Goal: Information Seeking & Learning: Learn about a topic

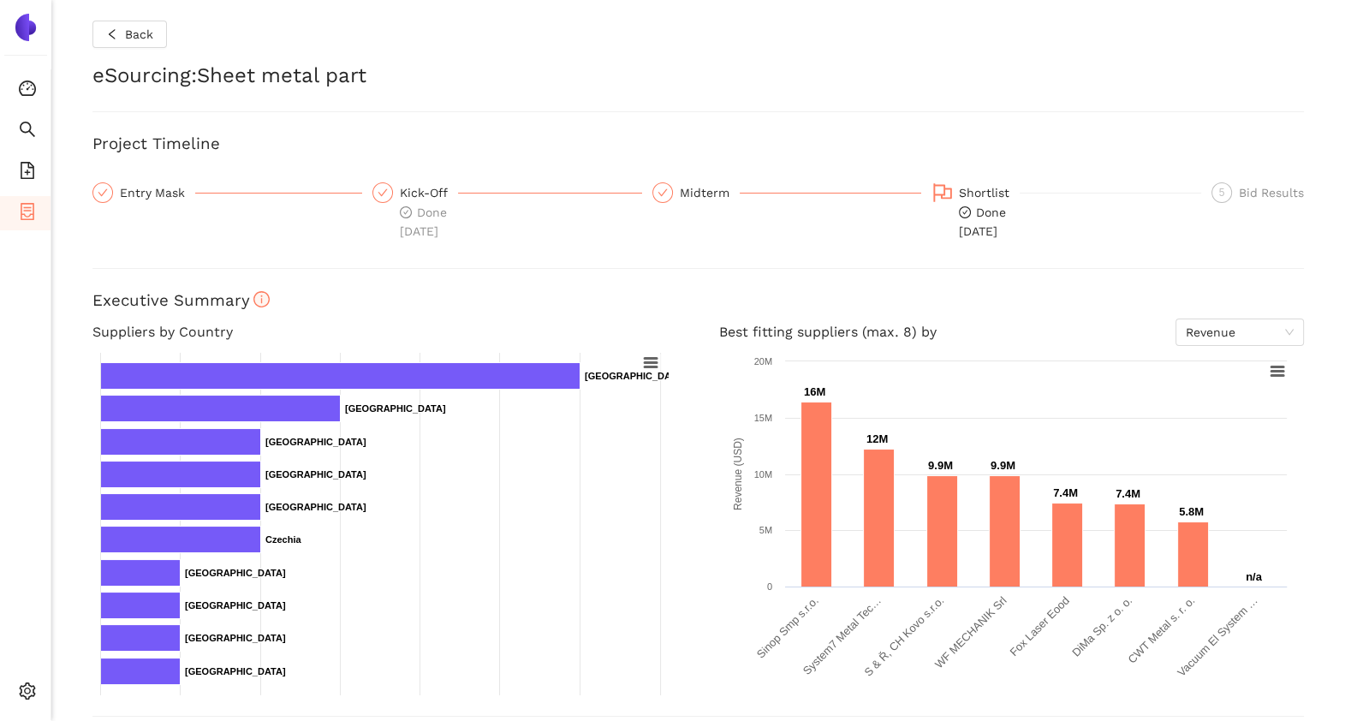
scroll to position [521, 0]
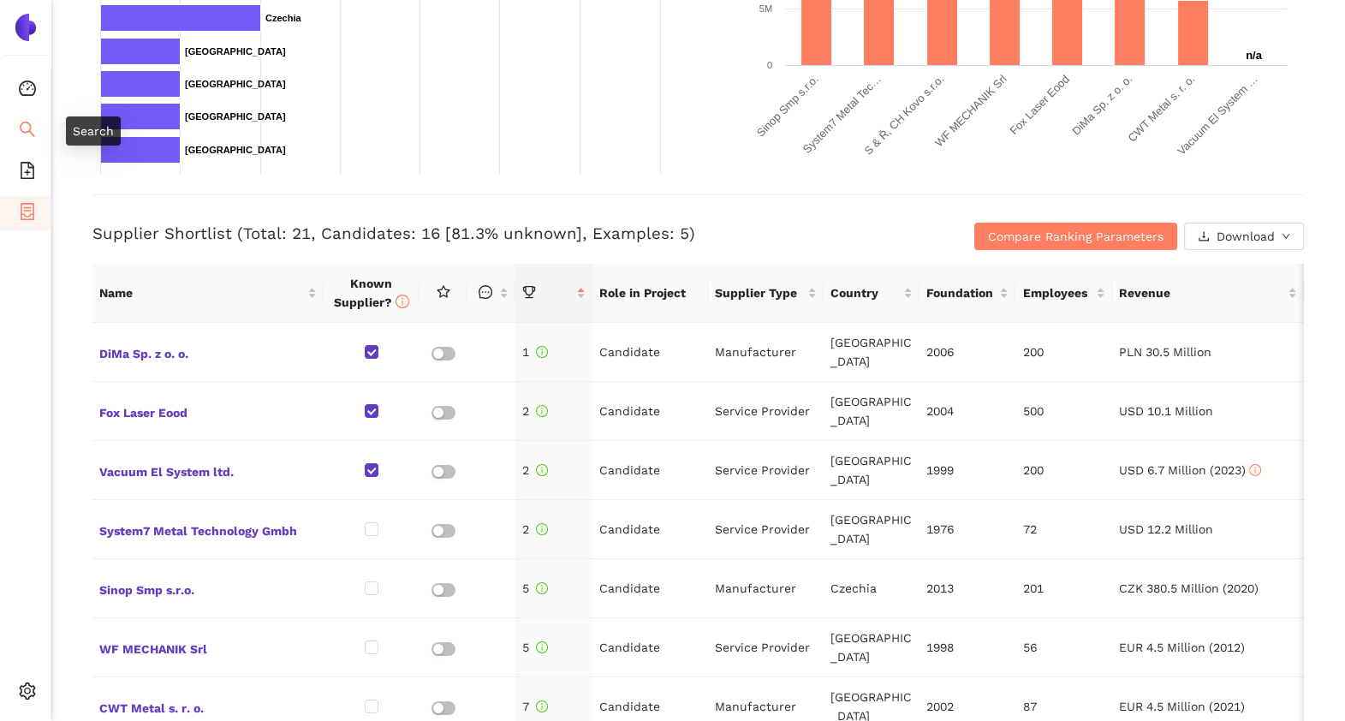
click at [22, 132] on icon "search" at bounding box center [27, 129] width 15 height 15
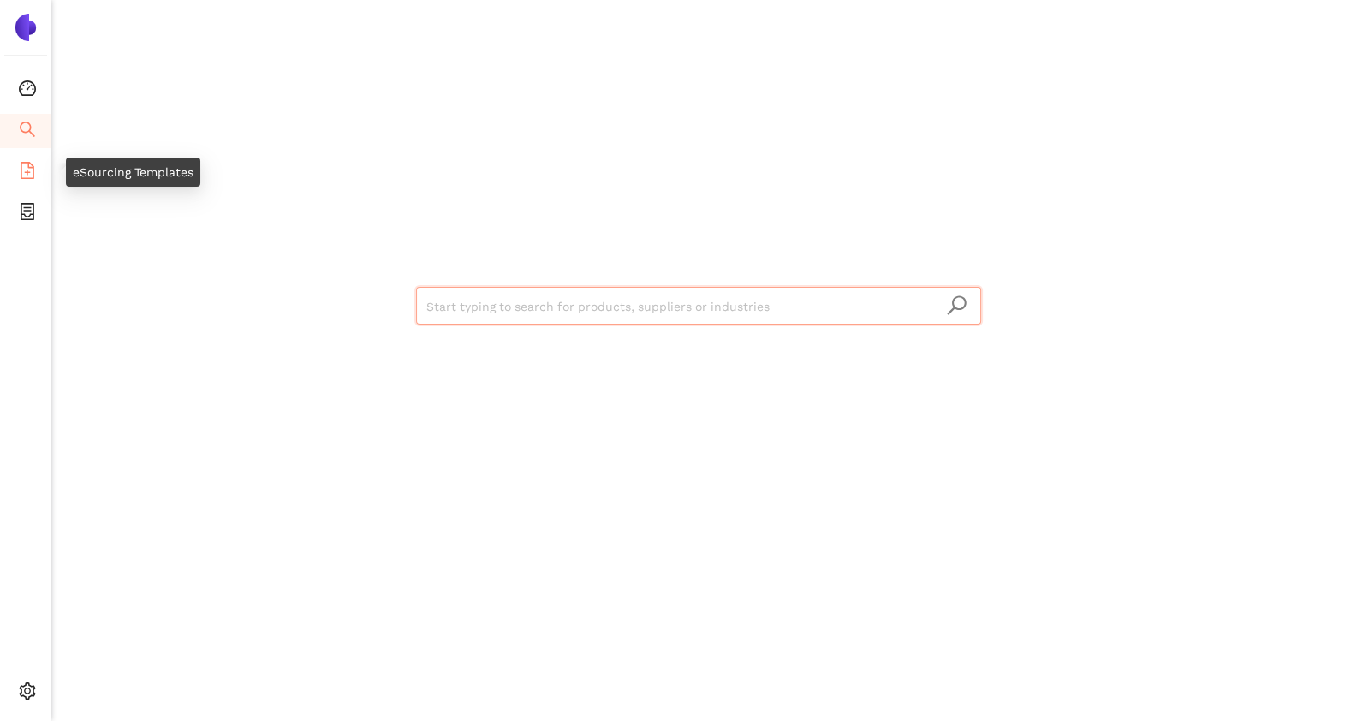
click at [28, 170] on icon "file-add" at bounding box center [27, 170] width 17 height 17
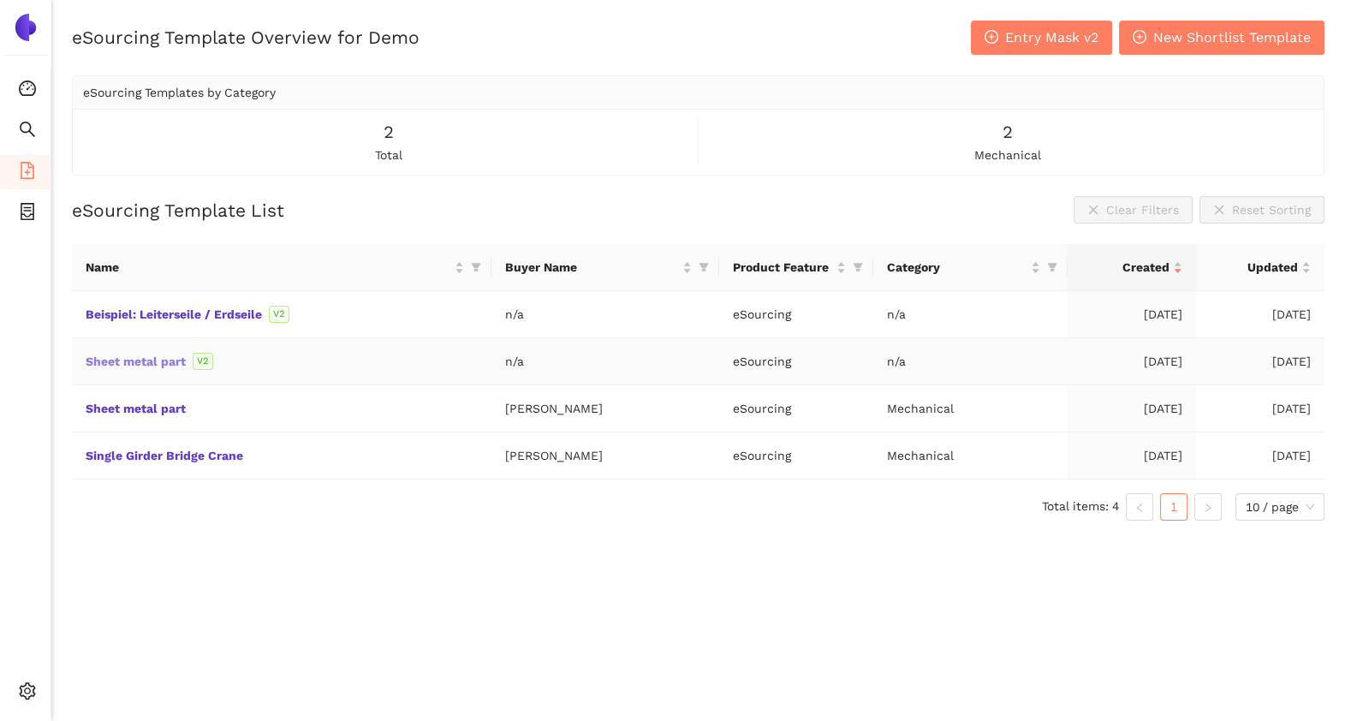
click at [0, 0] on link "Sheet metal part" at bounding box center [0, 0] width 0 height 0
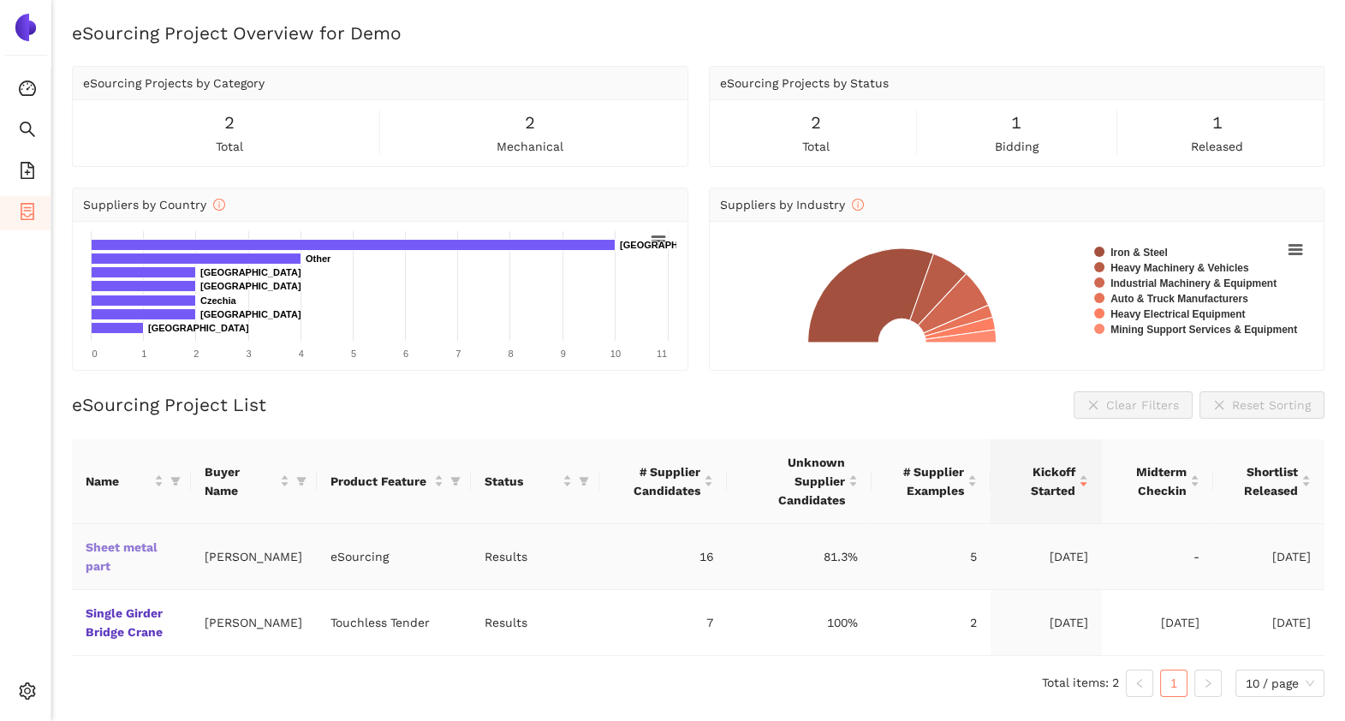
click at [0, 0] on link "Sheet metal part" at bounding box center [0, 0] width 0 height 0
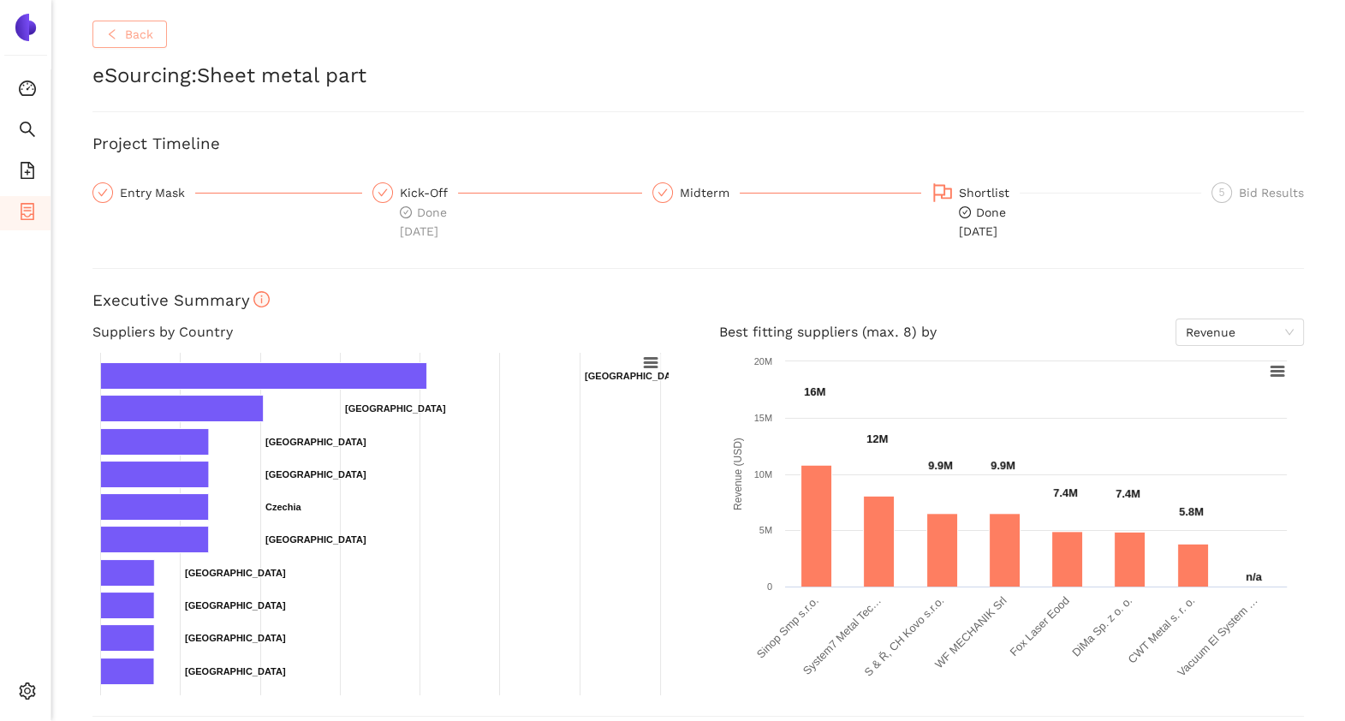
click at [153, 37] on button "Back" at bounding box center [129, 34] width 74 height 27
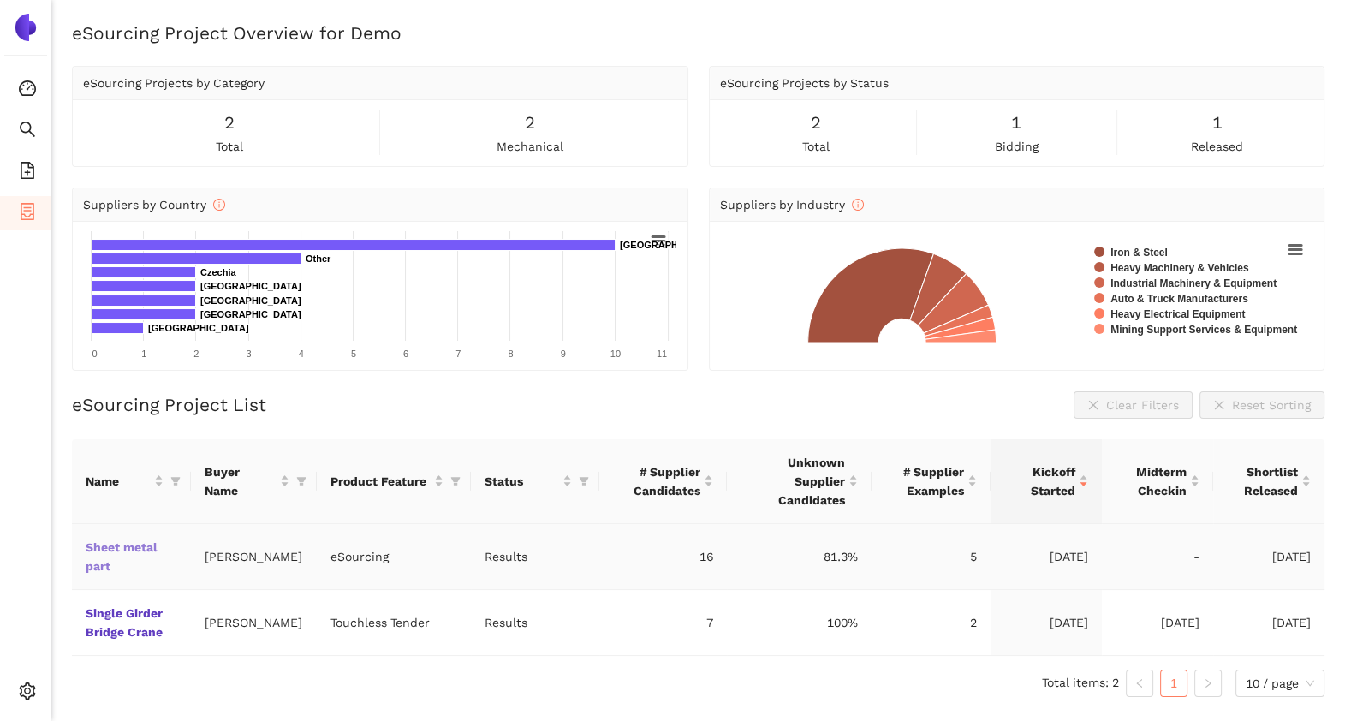
click at [0, 0] on link "Sheet metal part" at bounding box center [0, 0] width 0 height 0
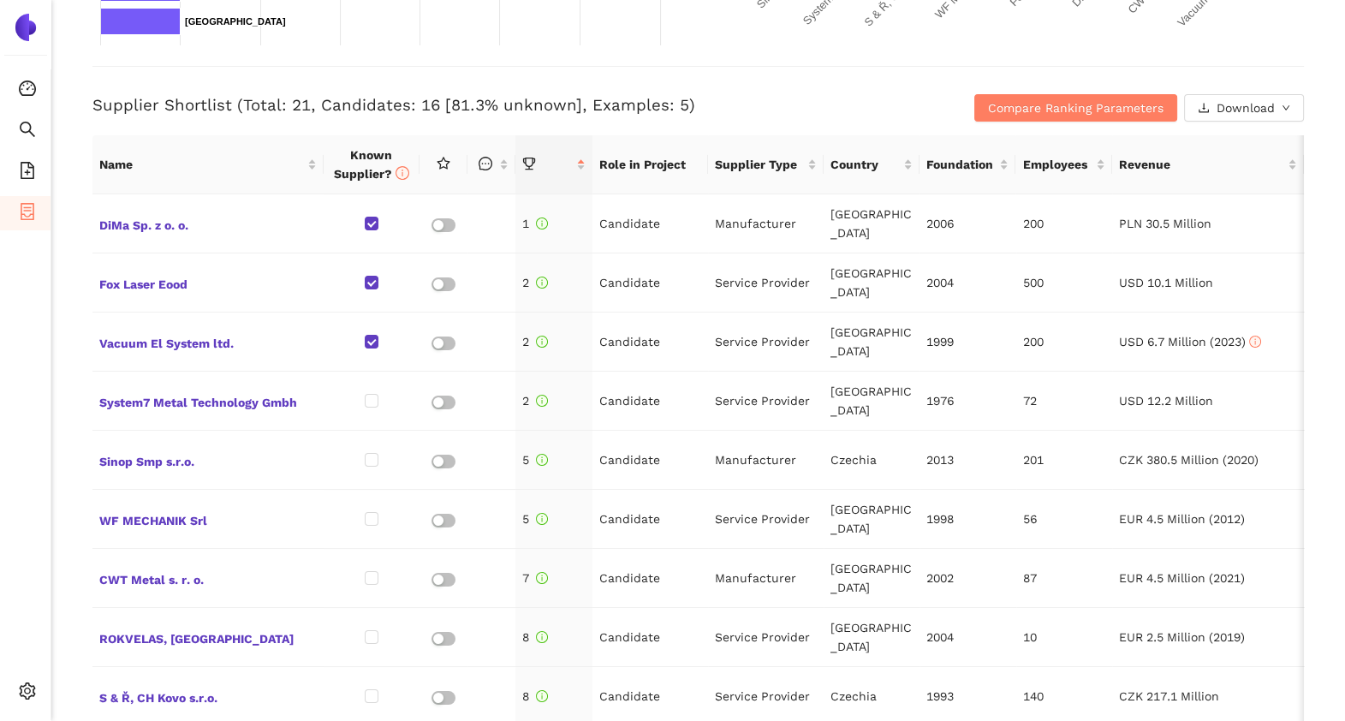
scroll to position [651, 0]
click at [991, 106] on span "Compare Ranking Parameters" at bounding box center [1076, 107] width 176 height 19
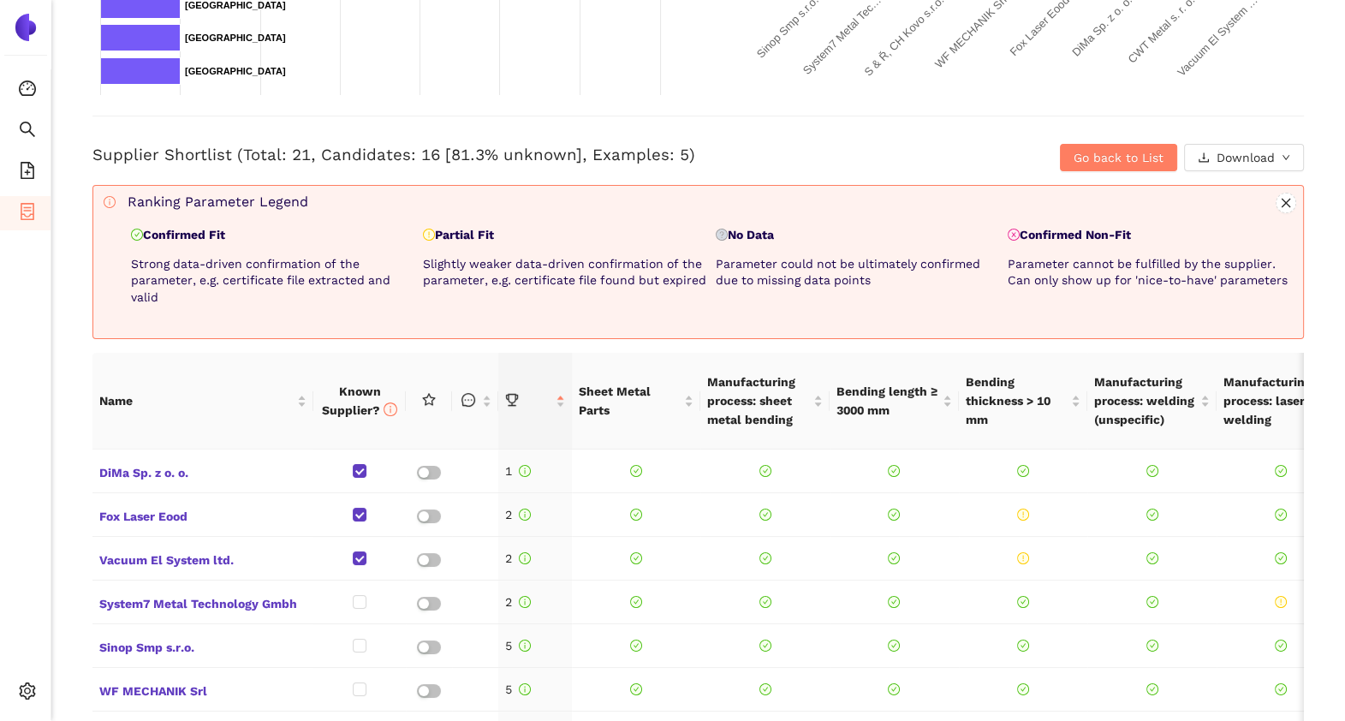
scroll to position [599, 0]
click at [1060, 153] on button "Go back to List" at bounding box center [1118, 158] width 117 height 27
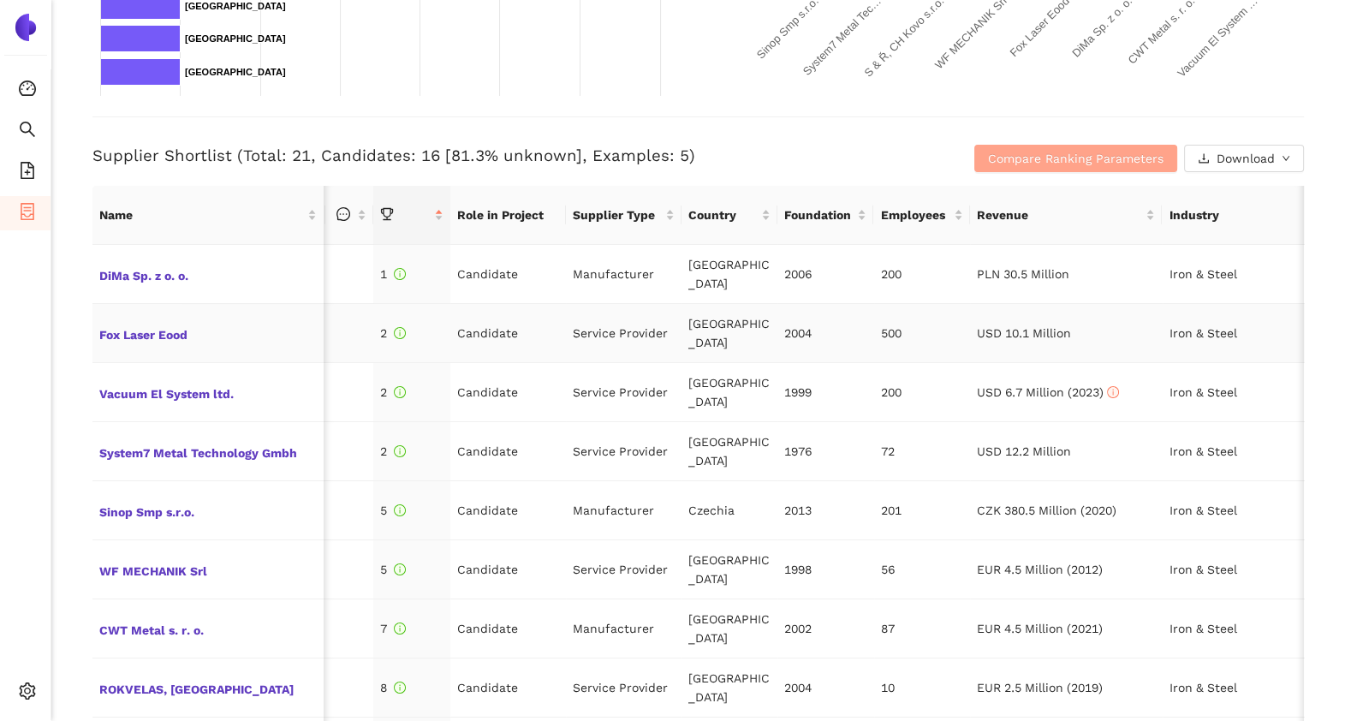
scroll to position [0, 175]
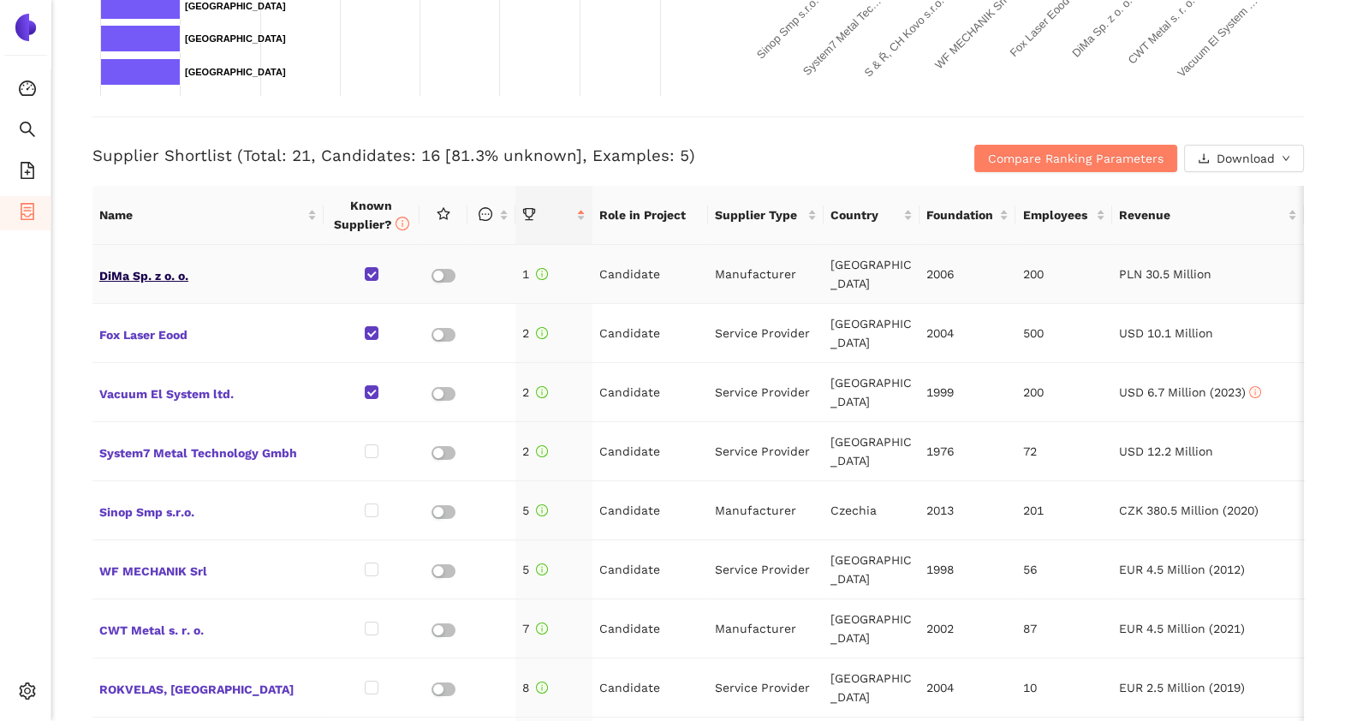
click at [176, 278] on span "DiMa Sp. z o. o." at bounding box center [208, 274] width 218 height 22
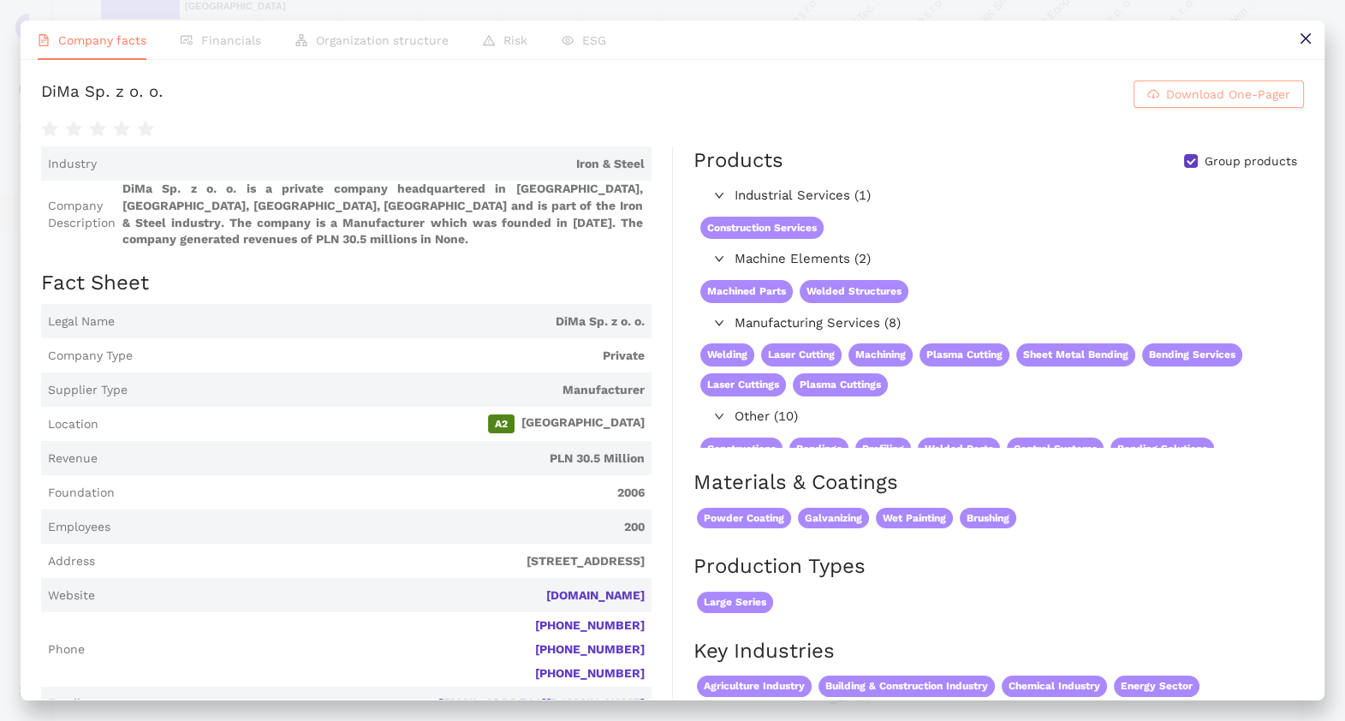
click at [1134, 98] on button "Download One-Pager" at bounding box center [1219, 93] width 170 height 27
click at [1319, 51] on button at bounding box center [1305, 40] width 39 height 39
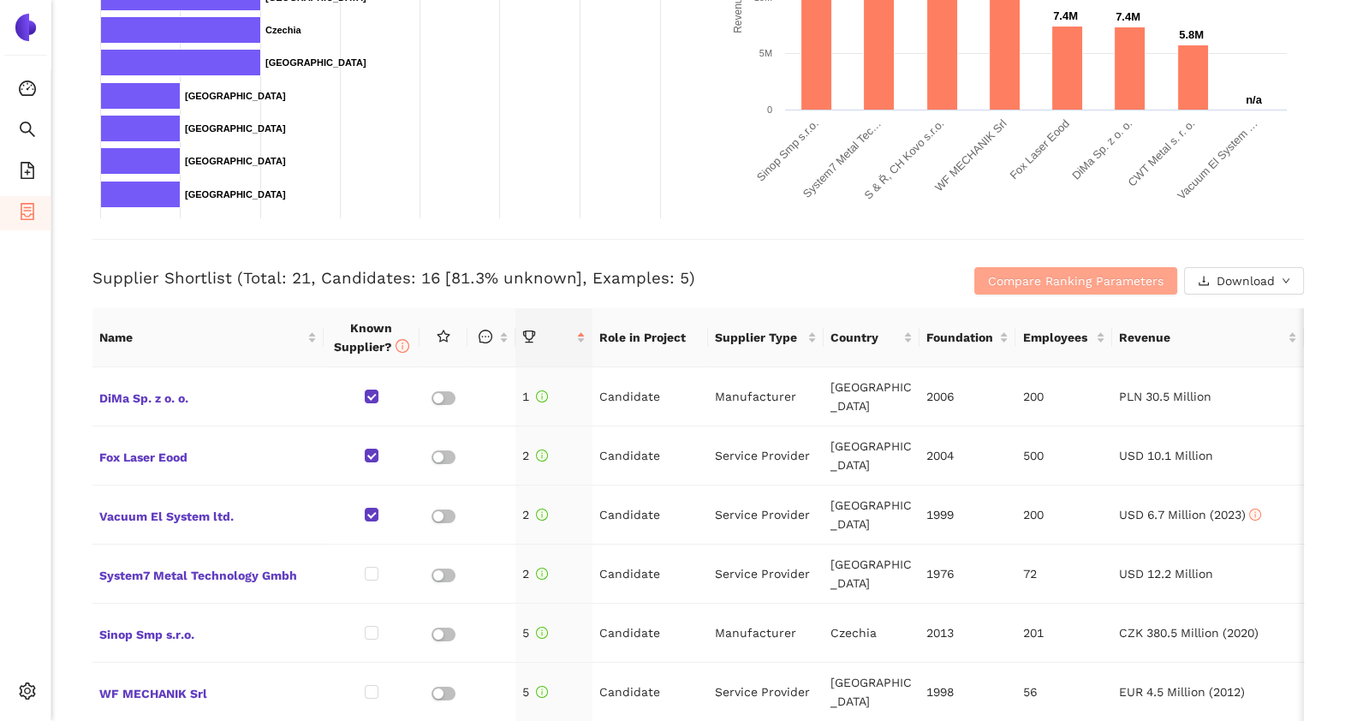
click at [985, 291] on button "Compare Ranking Parameters" at bounding box center [1075, 280] width 203 height 27
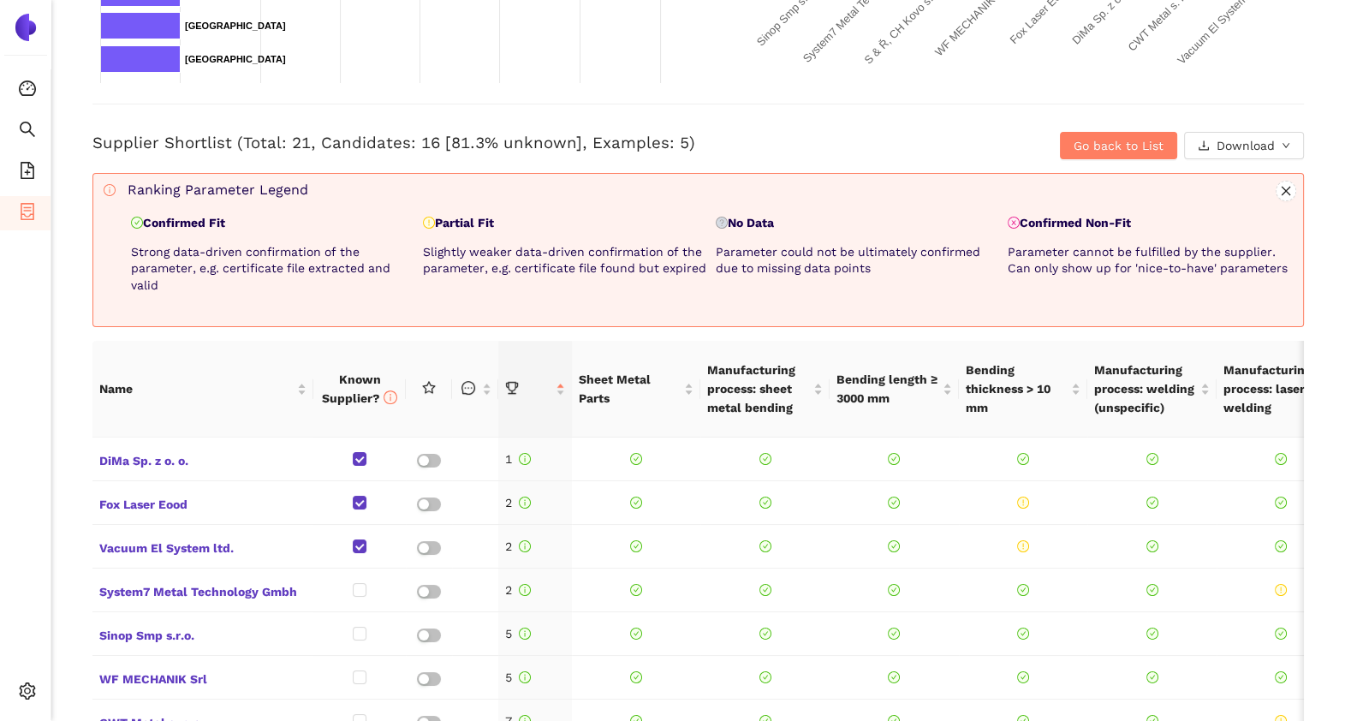
click at [788, 255] on p "Parameter could not be ultimately confirmed due to missing data points" at bounding box center [858, 260] width 285 height 33
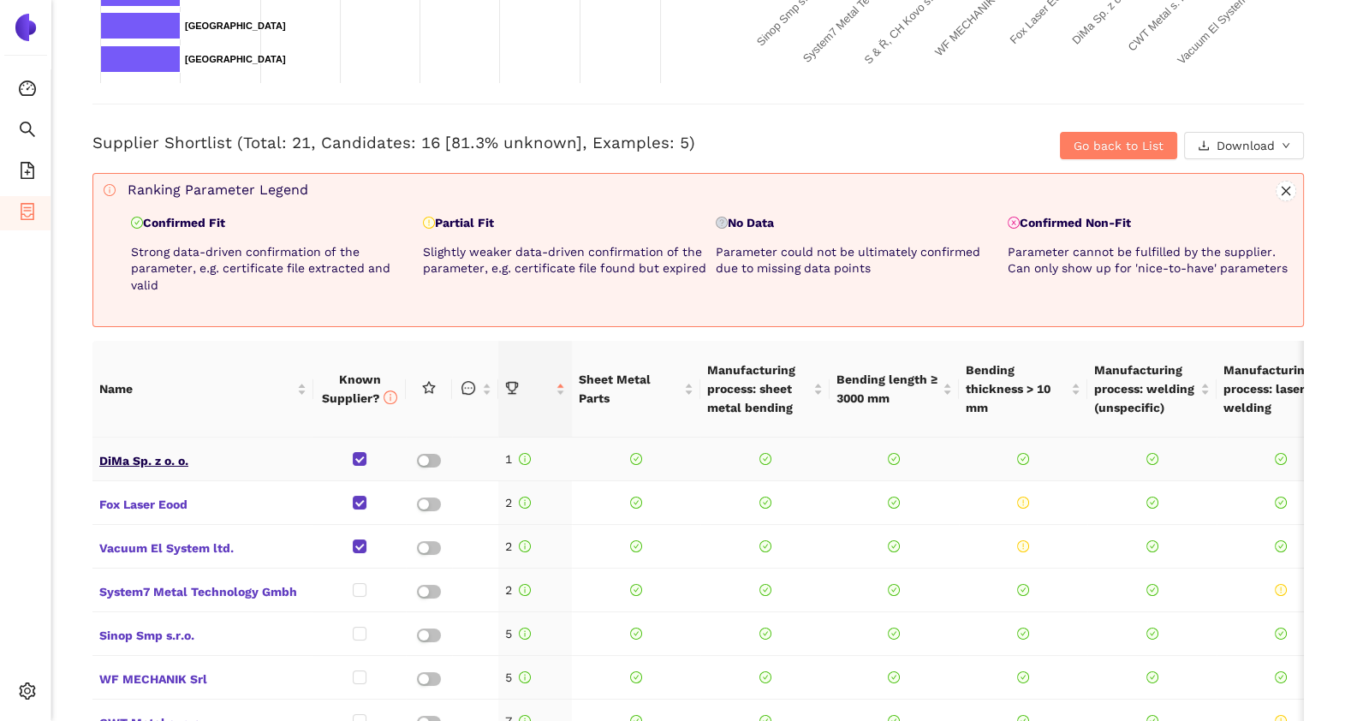
click at [159, 448] on span "DiMa Sp. z o. o." at bounding box center [202, 459] width 207 height 22
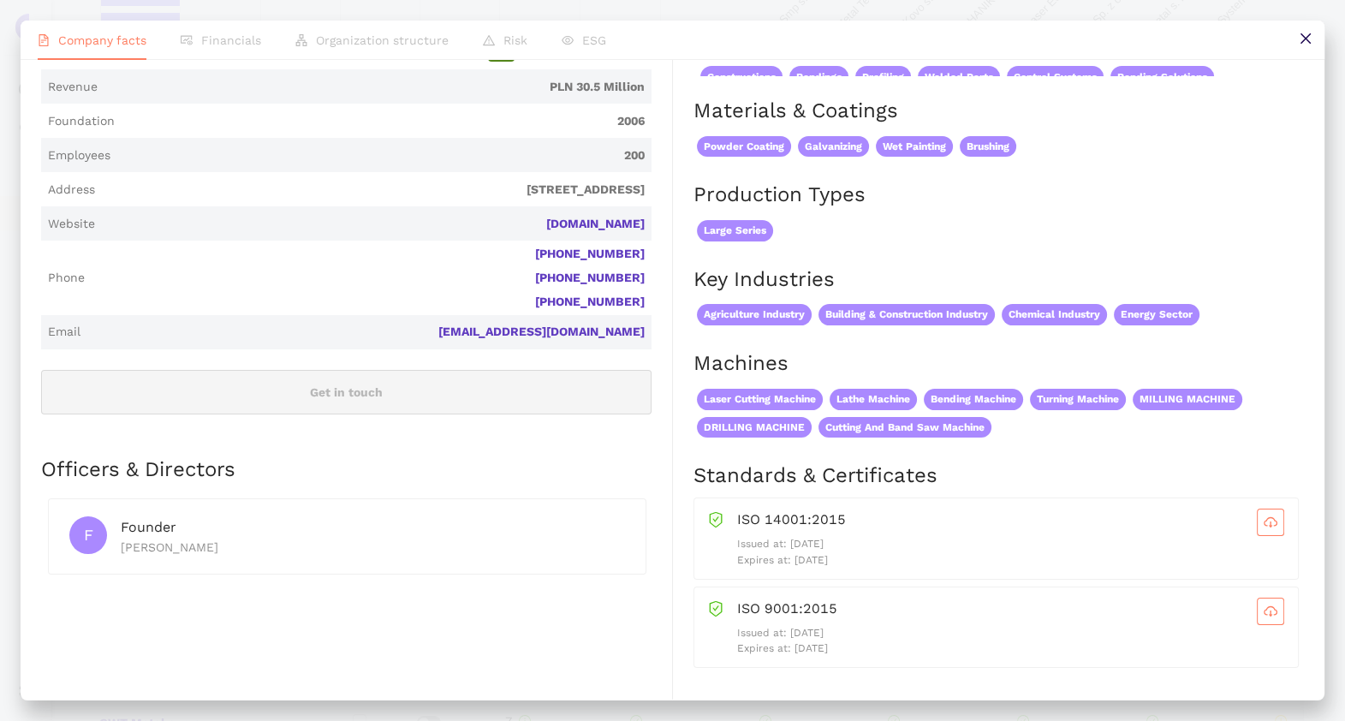
scroll to position [348, 0]
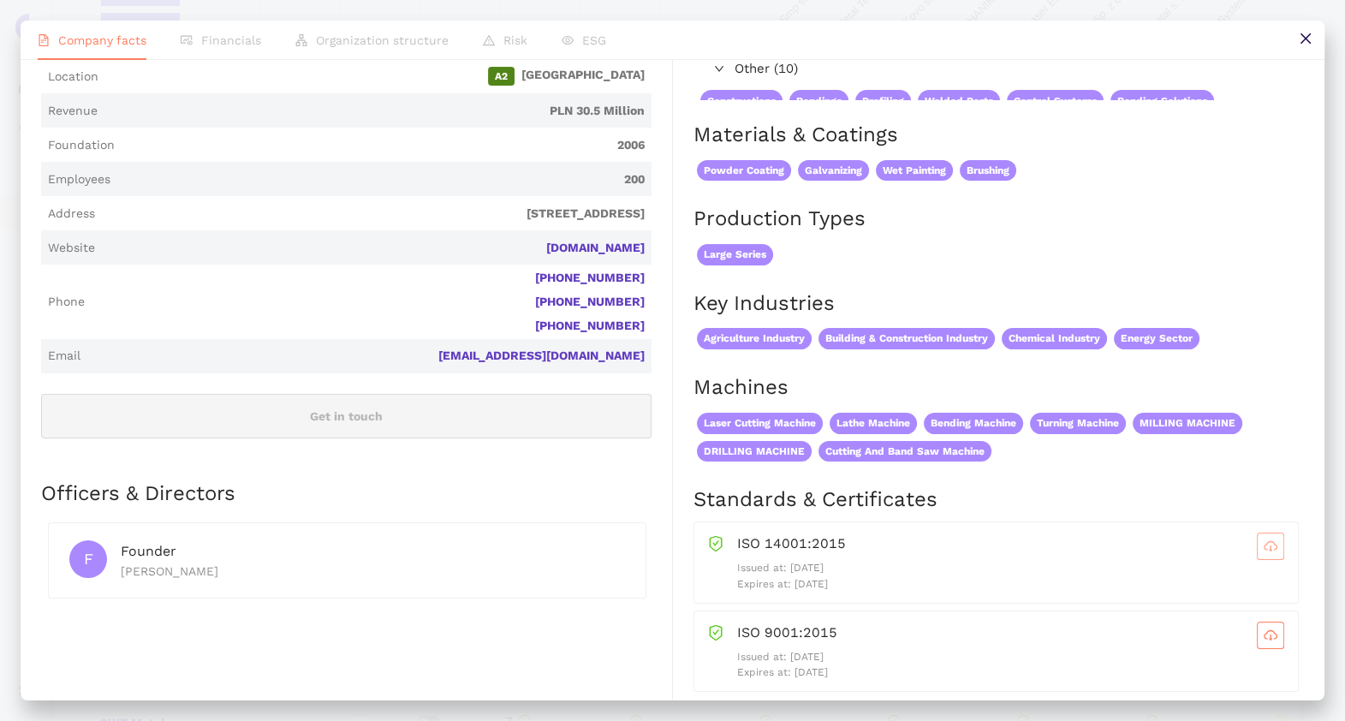
click at [1264, 553] on icon "cloud-download" at bounding box center [1271, 546] width 14 height 14
click at [1313, 30] on button at bounding box center [1305, 40] width 39 height 39
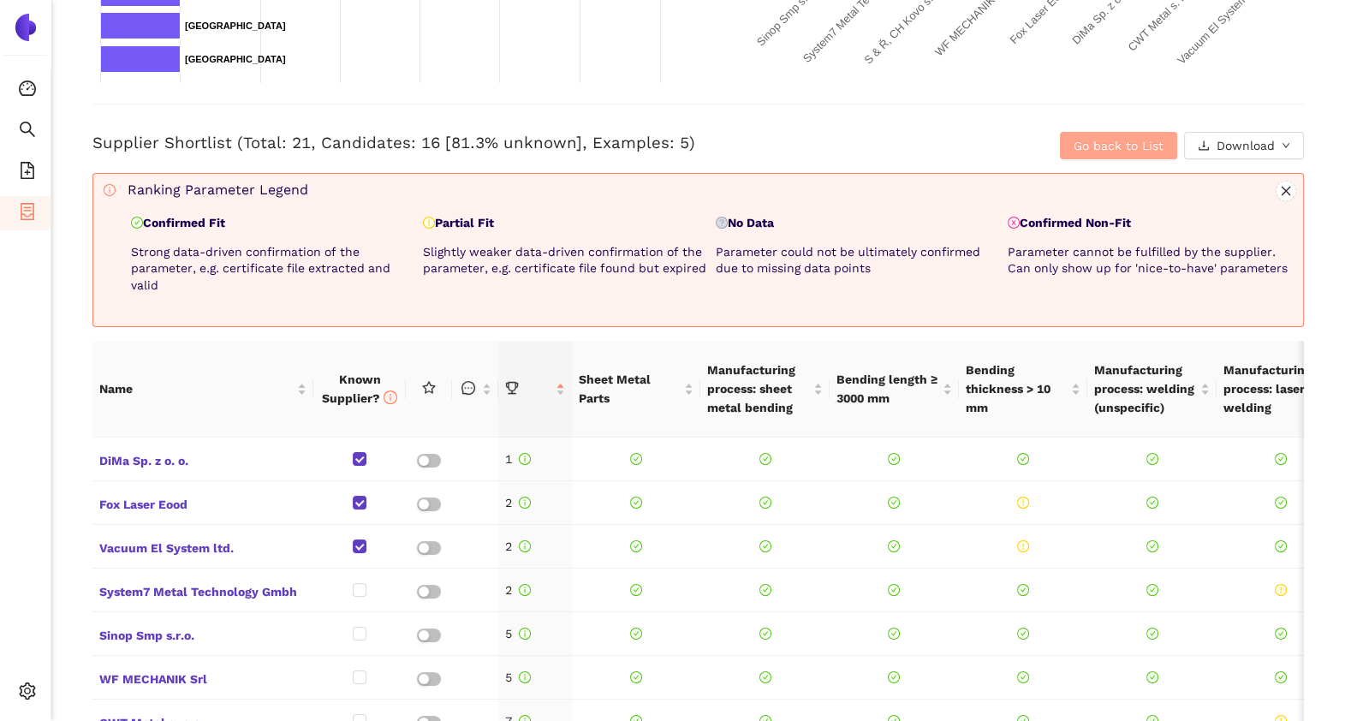
click at [1074, 150] on span "Go back to List" at bounding box center [1119, 145] width 90 height 19
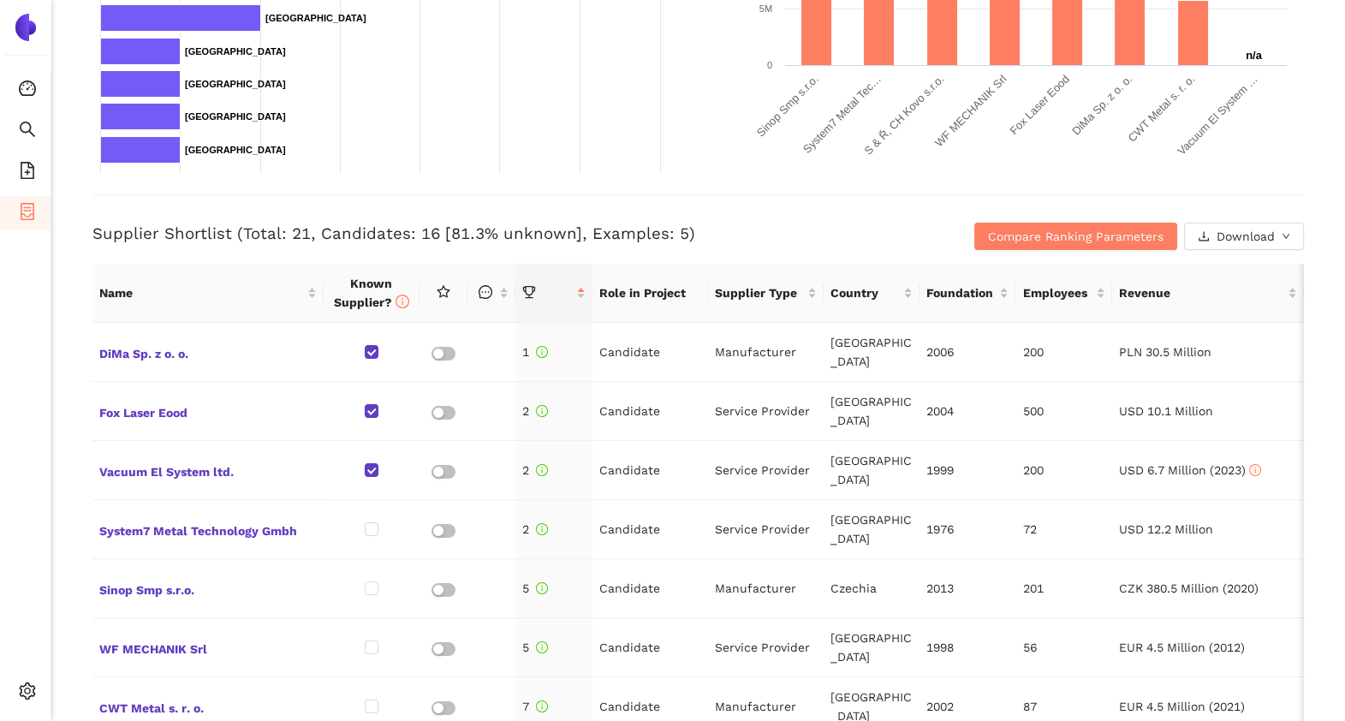
scroll to position [520, 0]
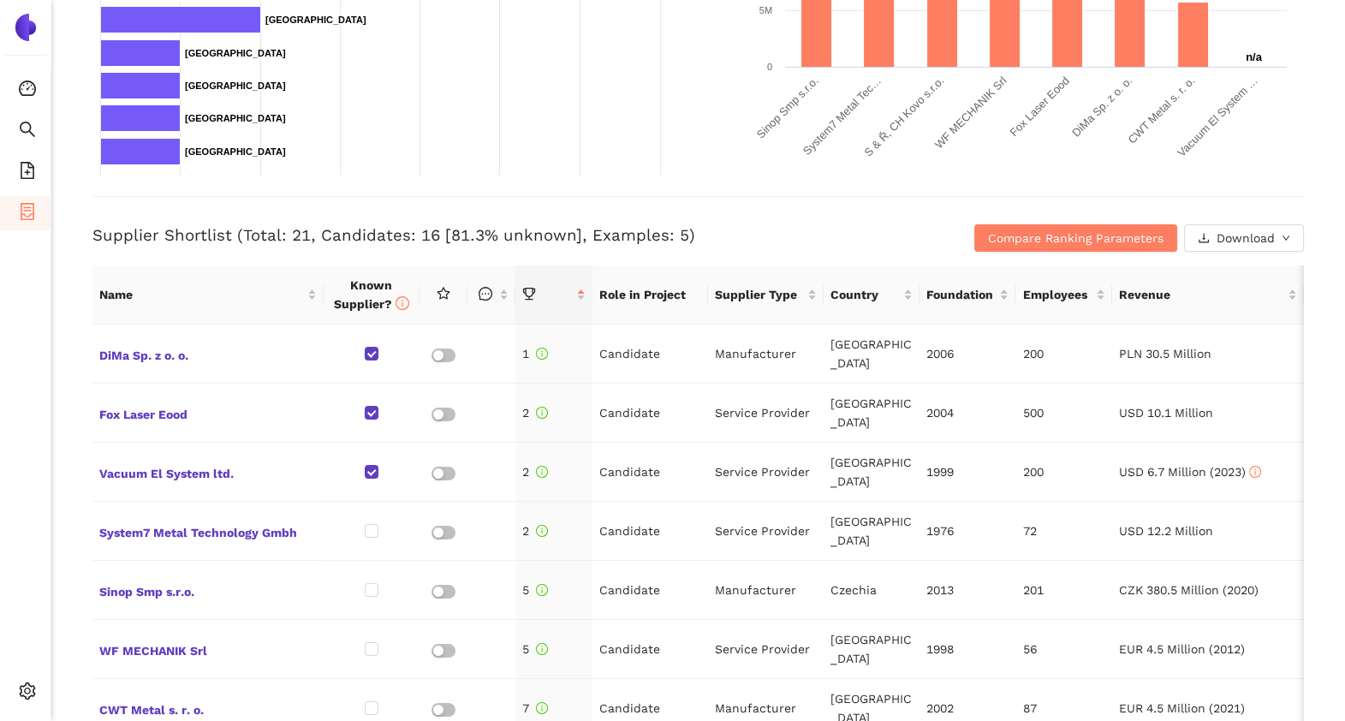
drag, startPoint x: 750, startPoint y: 144, endPoint x: 724, endPoint y: 198, distance: 59.8
click at [724, 198] on div "Supplier Shortlist (Total: 21, Candidates: 16 [81.3% unknown], Examples: 5) Com…" at bounding box center [698, 224] width 1212 height 56
click at [24, 125] on icon "search" at bounding box center [27, 129] width 17 height 17
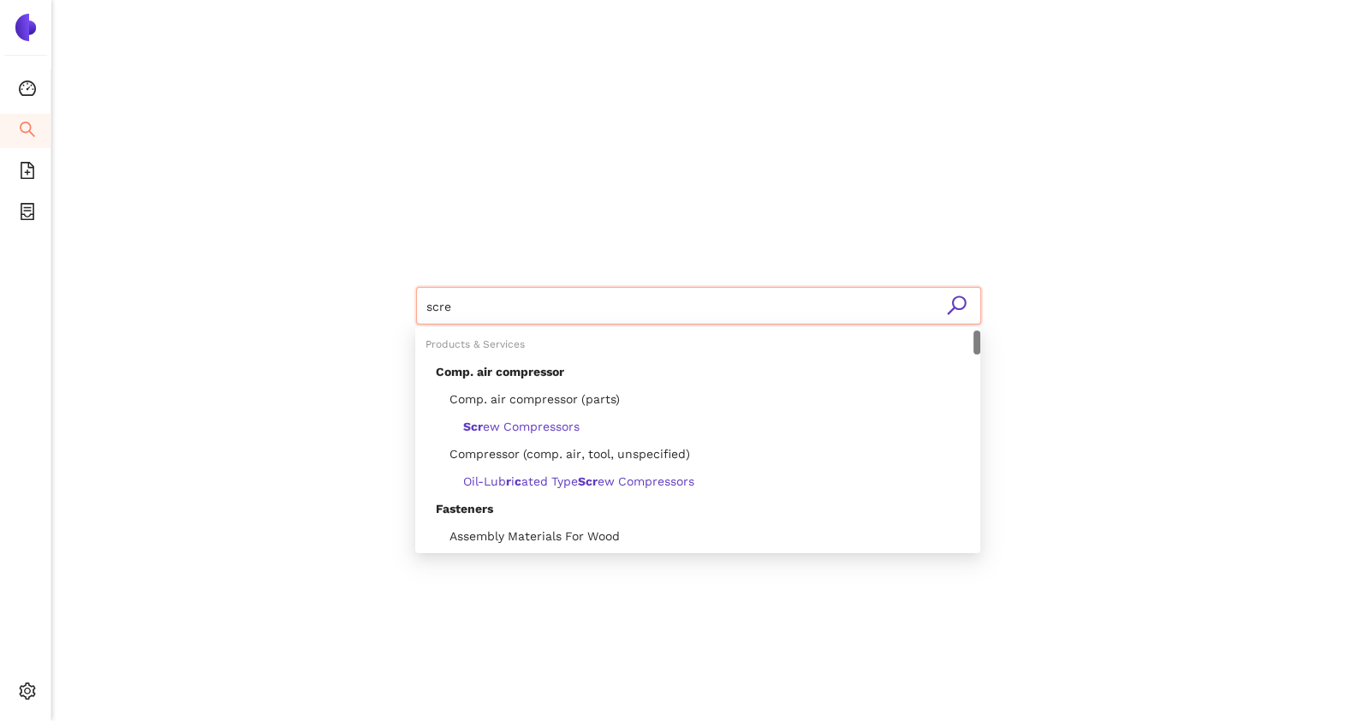
type input "screw"
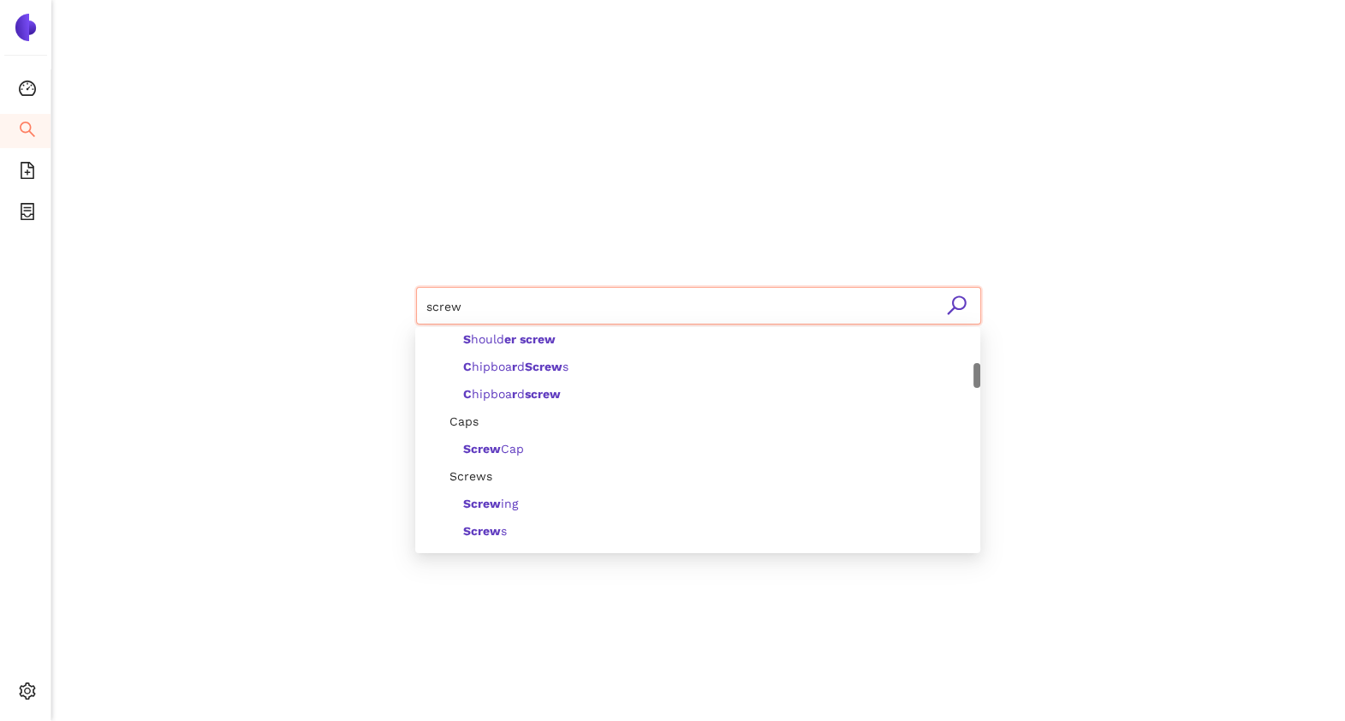
scroll to position [283, 0]
click at [535, 535] on div "Screw s" at bounding box center [703, 527] width 534 height 19
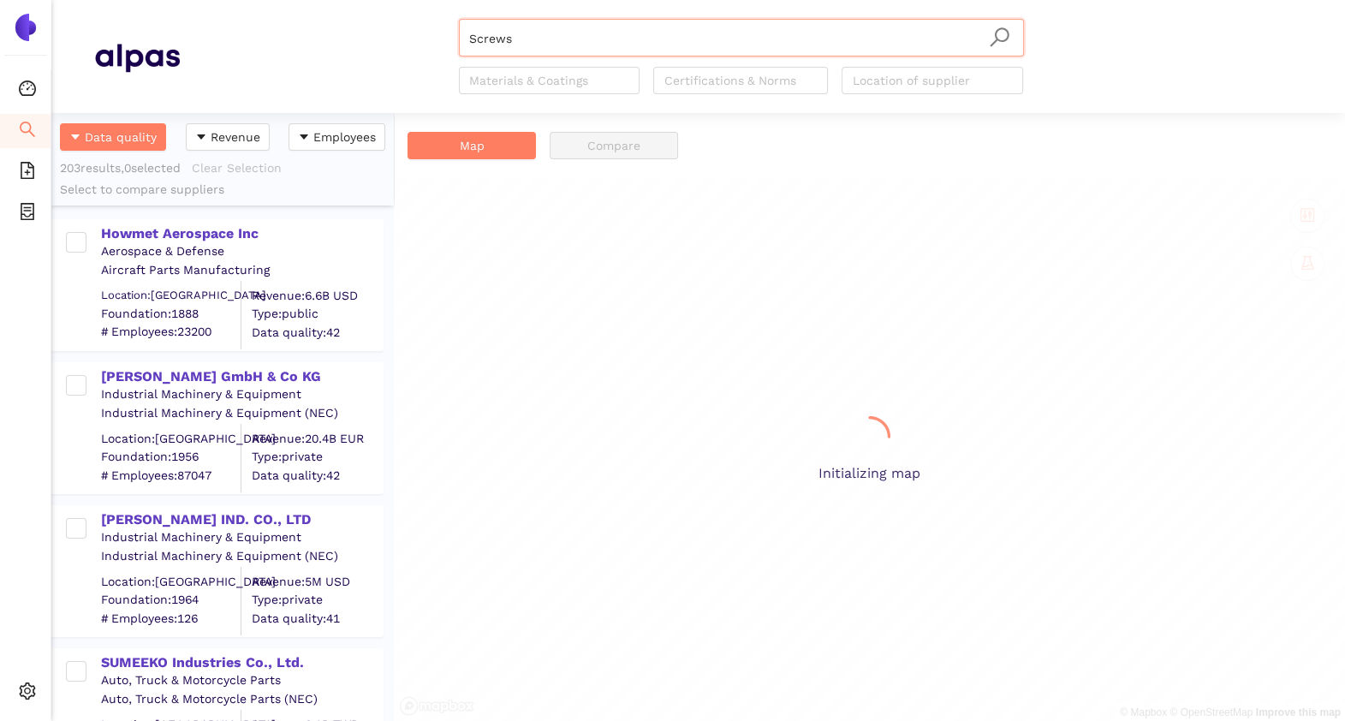
scroll to position [591, 325]
click at [209, 231] on div "Howmet Aerospace Inc" at bounding box center [241, 233] width 281 height 19
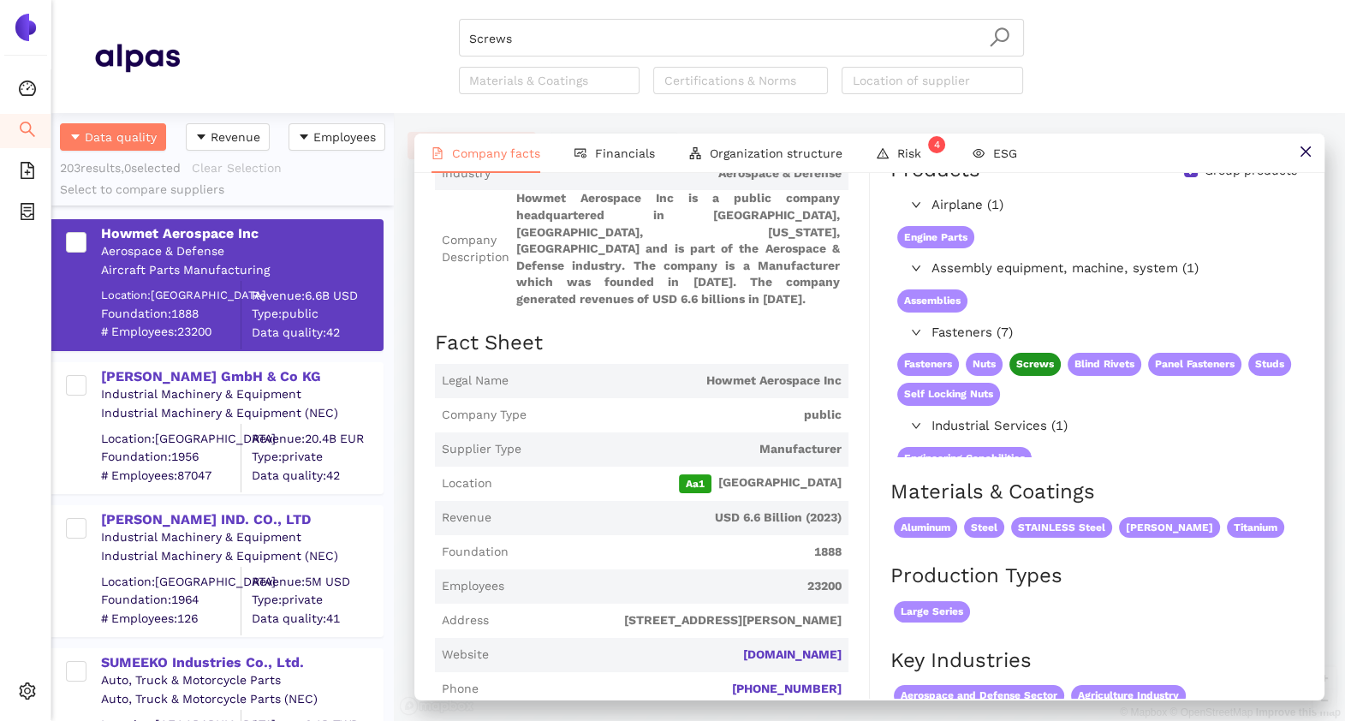
scroll to position [76, 0]
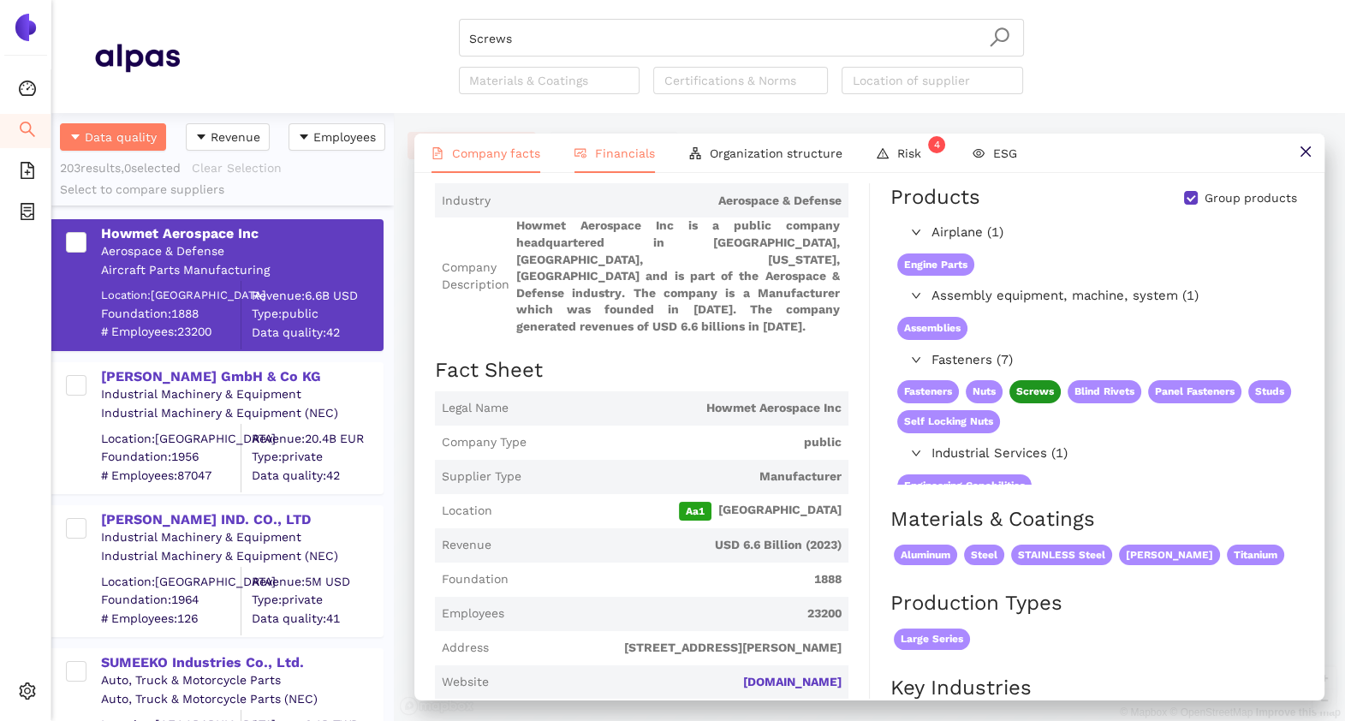
click at [629, 137] on li "Financials" at bounding box center [614, 153] width 115 height 39
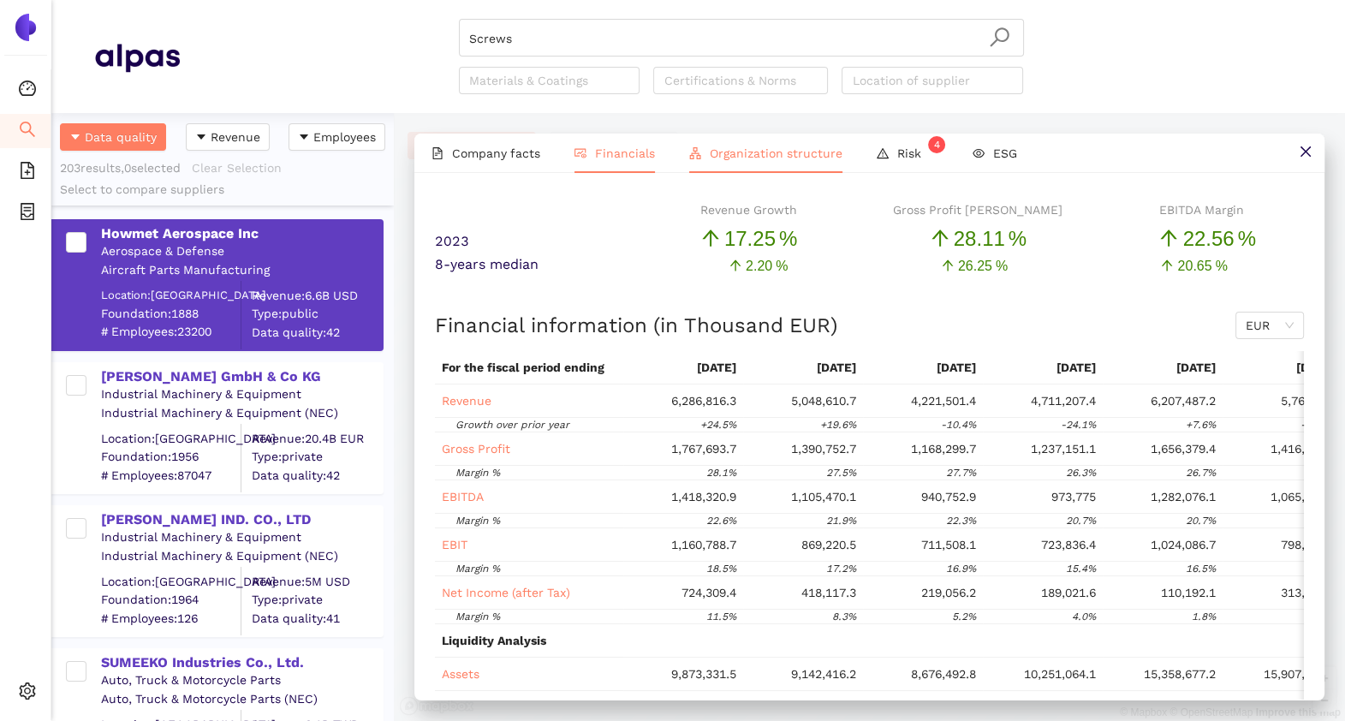
click at [734, 150] on span "Organization structure" at bounding box center [776, 153] width 133 height 14
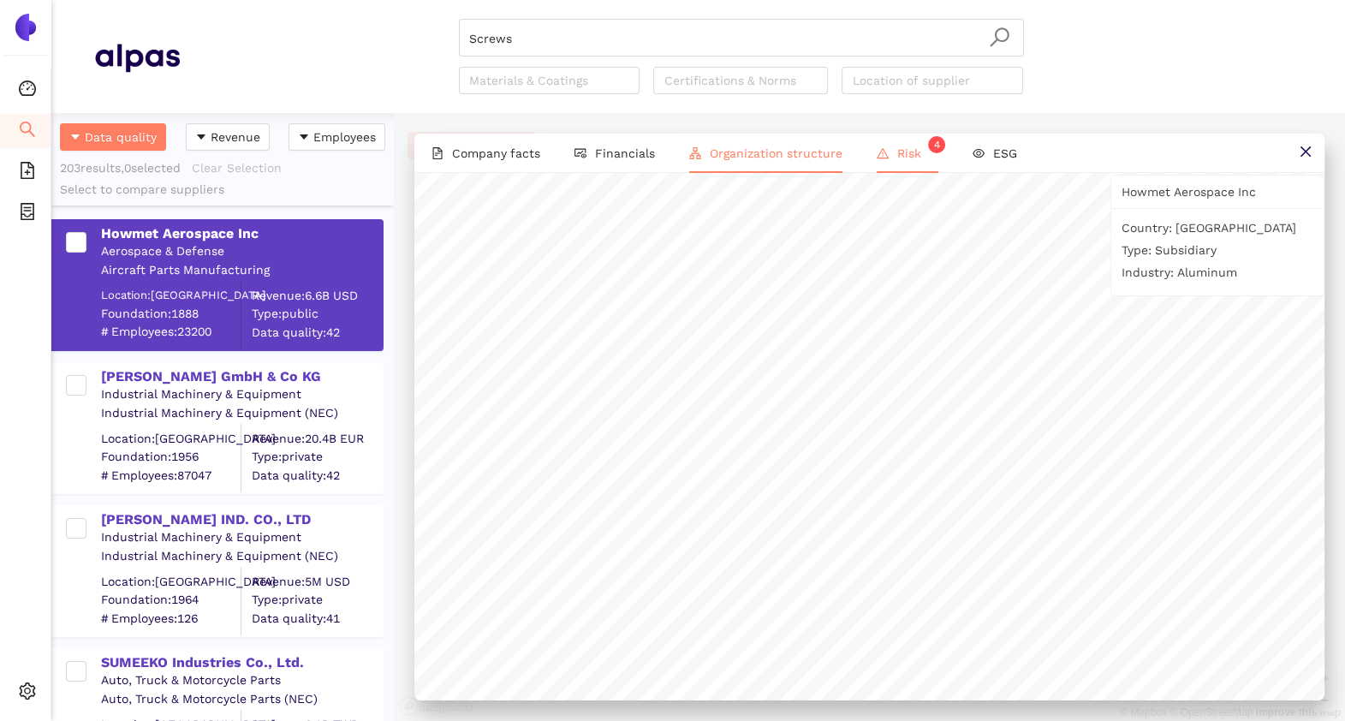
click at [899, 150] on span "Risk 4" at bounding box center [917, 153] width 41 height 14
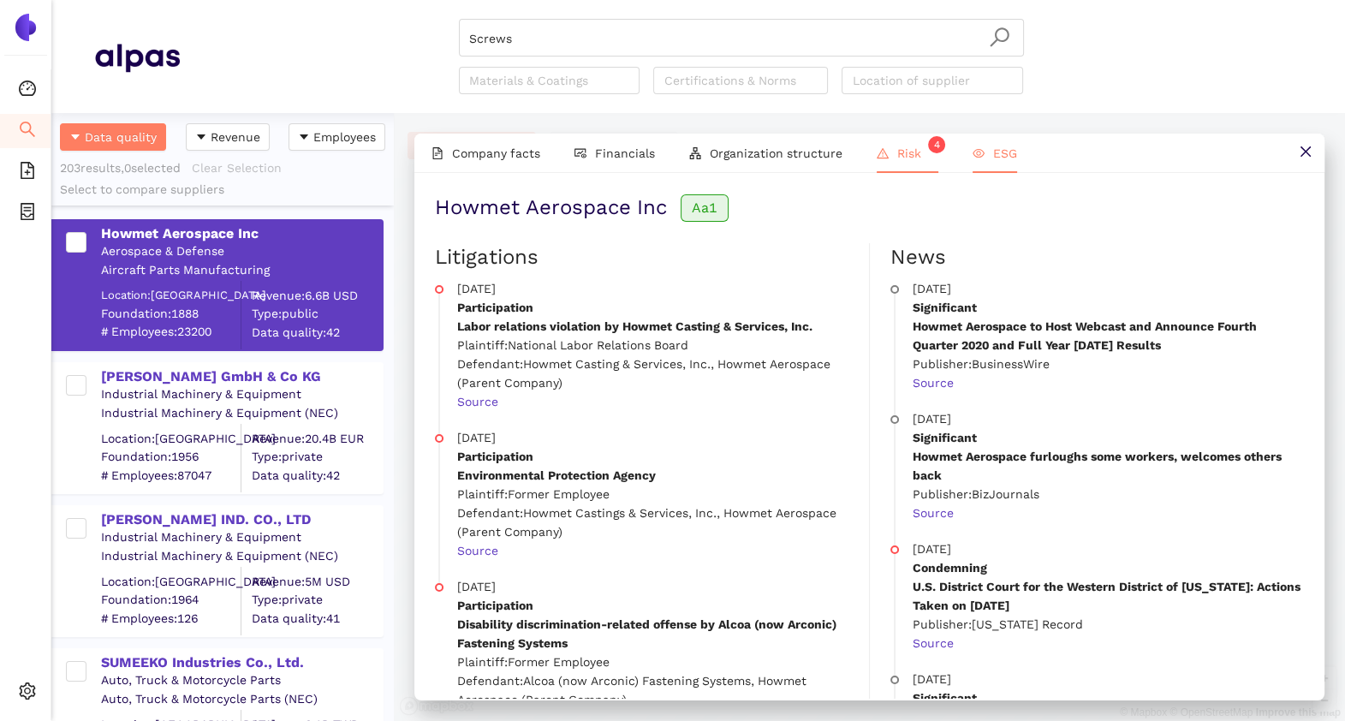
click at [981, 149] on li "ESG" at bounding box center [995, 153] width 79 height 39
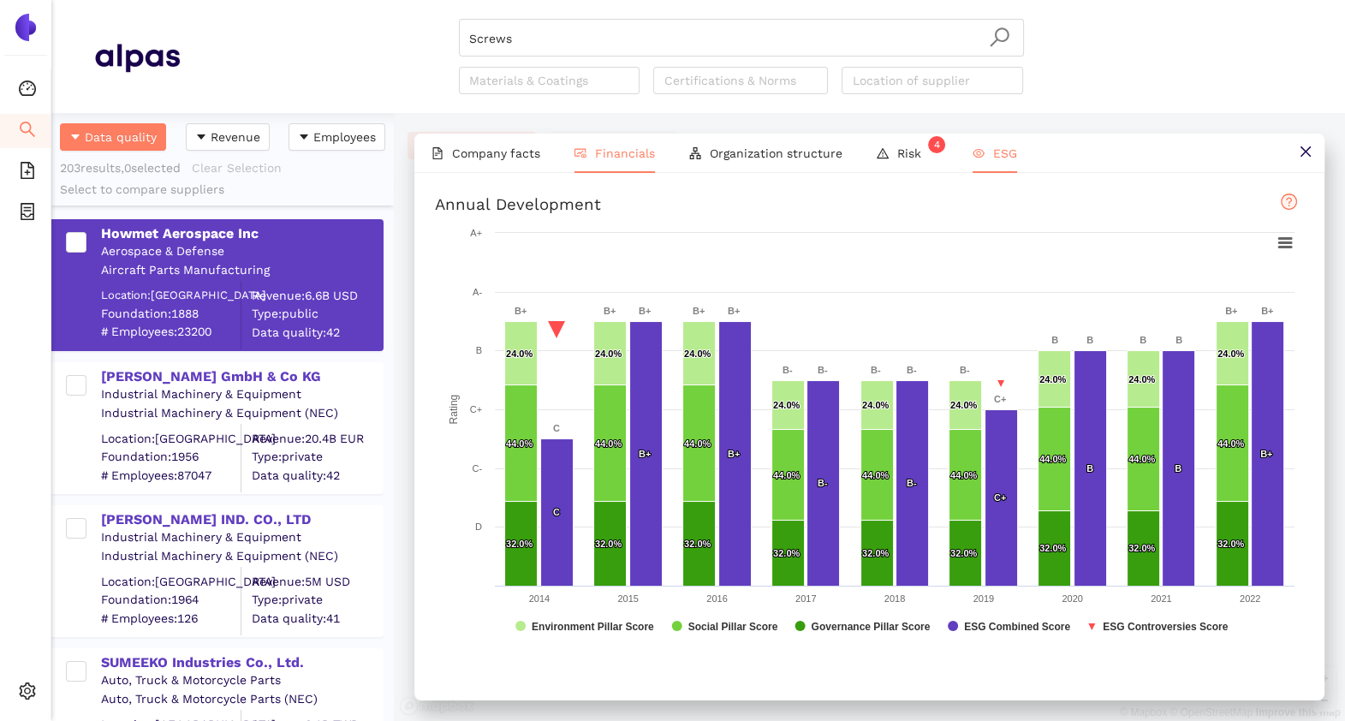
click at [577, 154] on icon "fund-view" at bounding box center [581, 153] width 12 height 12
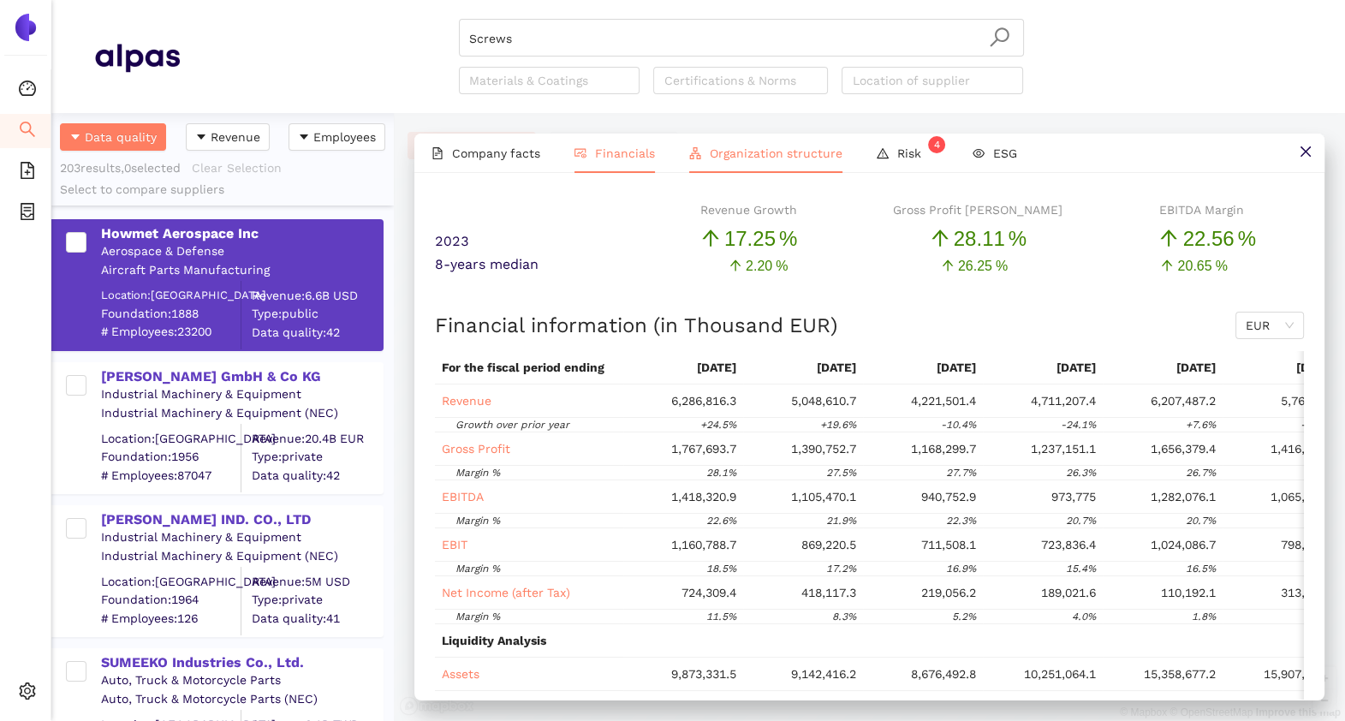
click at [730, 157] on span "Organization structure" at bounding box center [776, 153] width 133 height 14
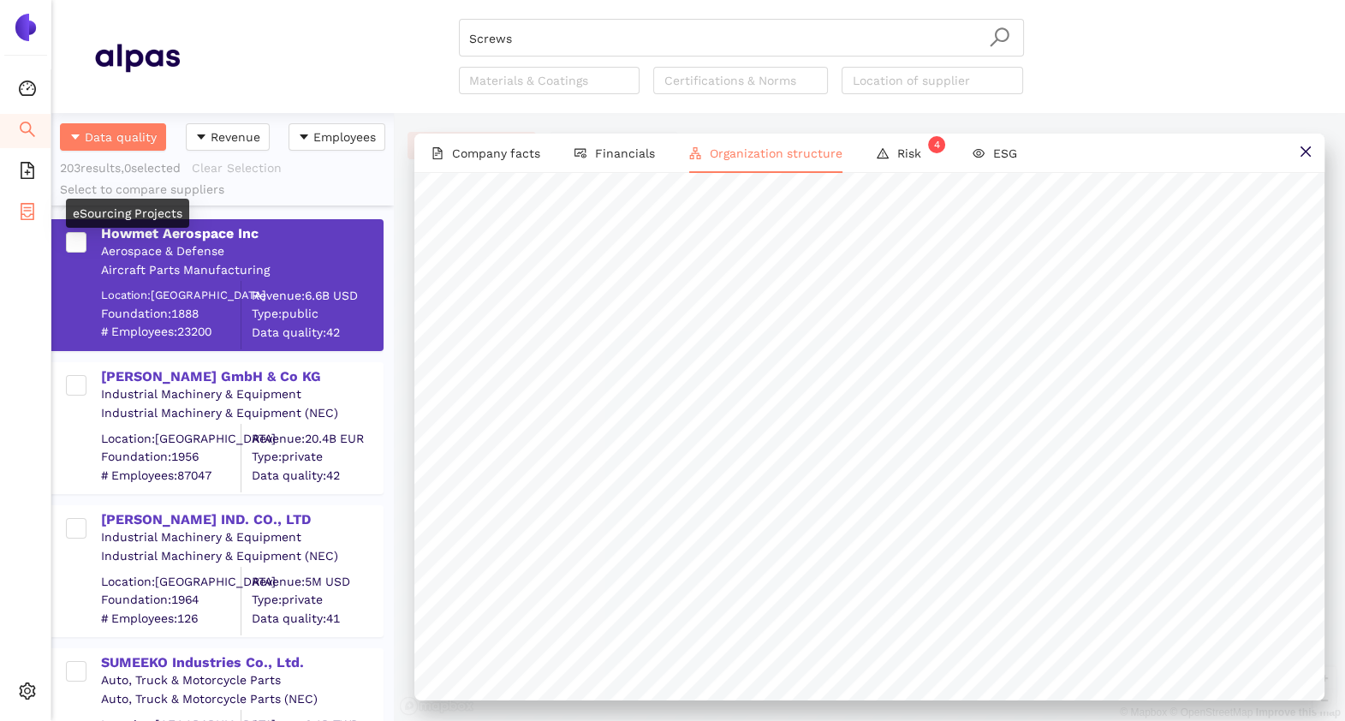
click at [9, 214] on li "eSourcing Projects" at bounding box center [25, 213] width 51 height 34
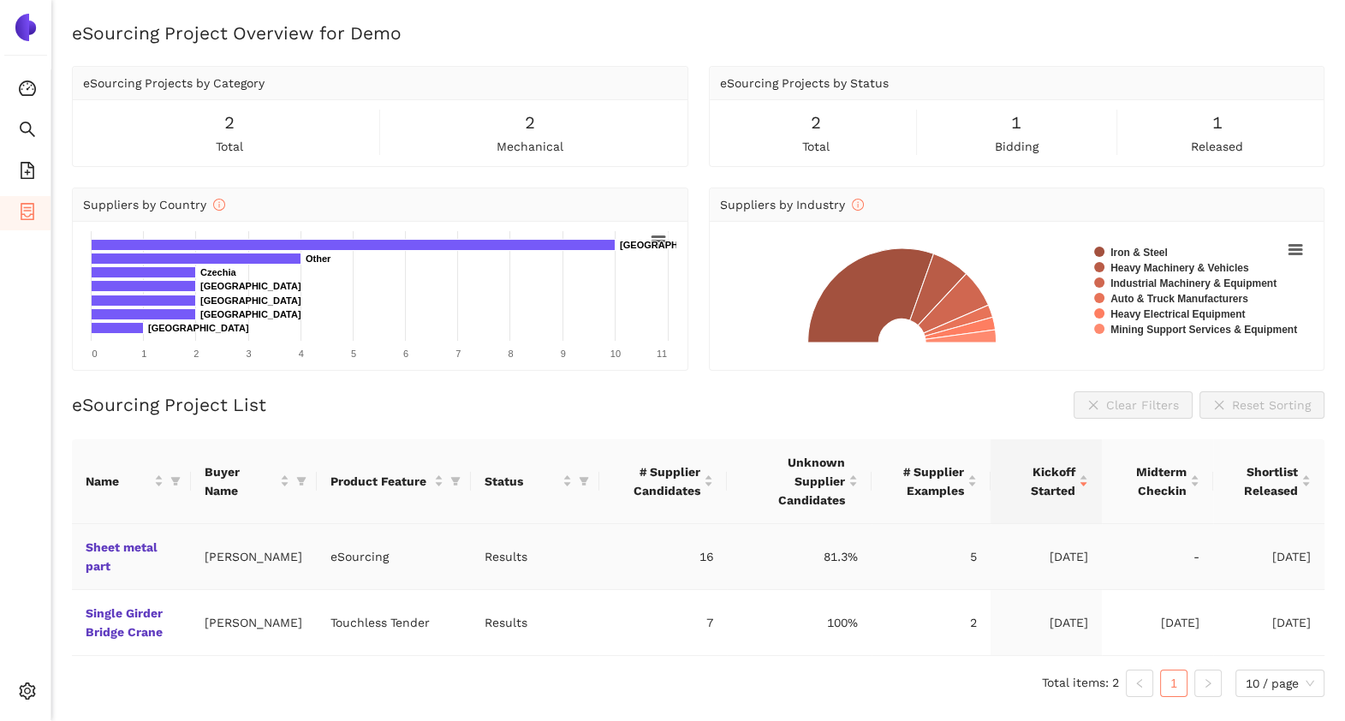
click at [101, 537] on td "Sheet metal part" at bounding box center [131, 557] width 119 height 66
click at [0, 0] on link "Sheet metal part" at bounding box center [0, 0] width 0 height 0
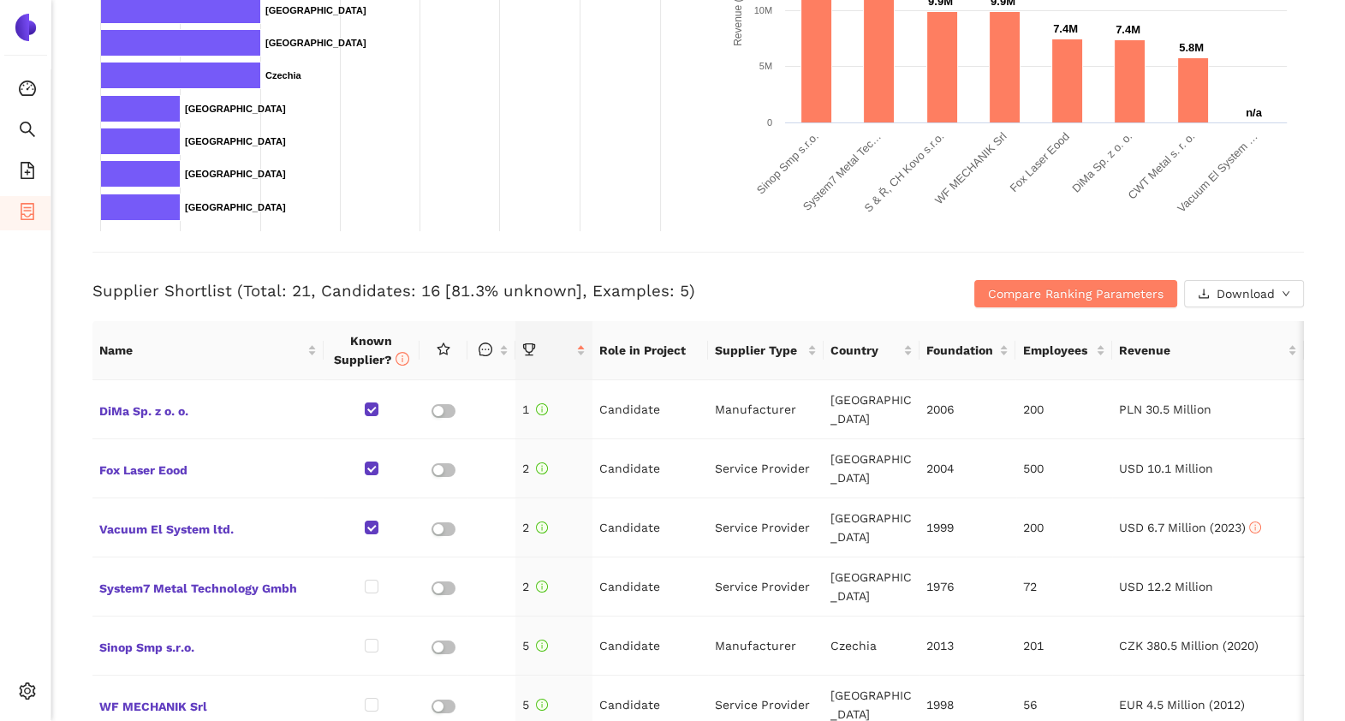
scroll to position [519, 0]
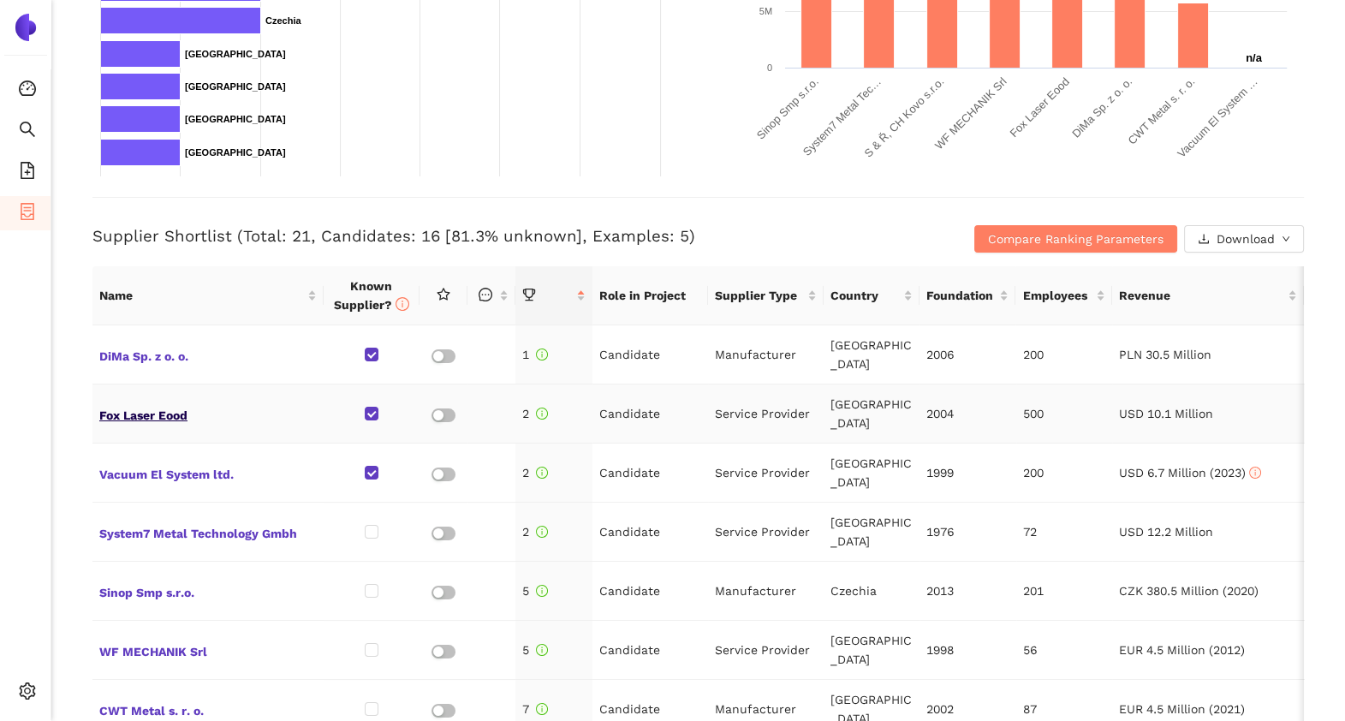
click at [125, 419] on span "Fox Laser Eood" at bounding box center [208, 413] width 218 height 22
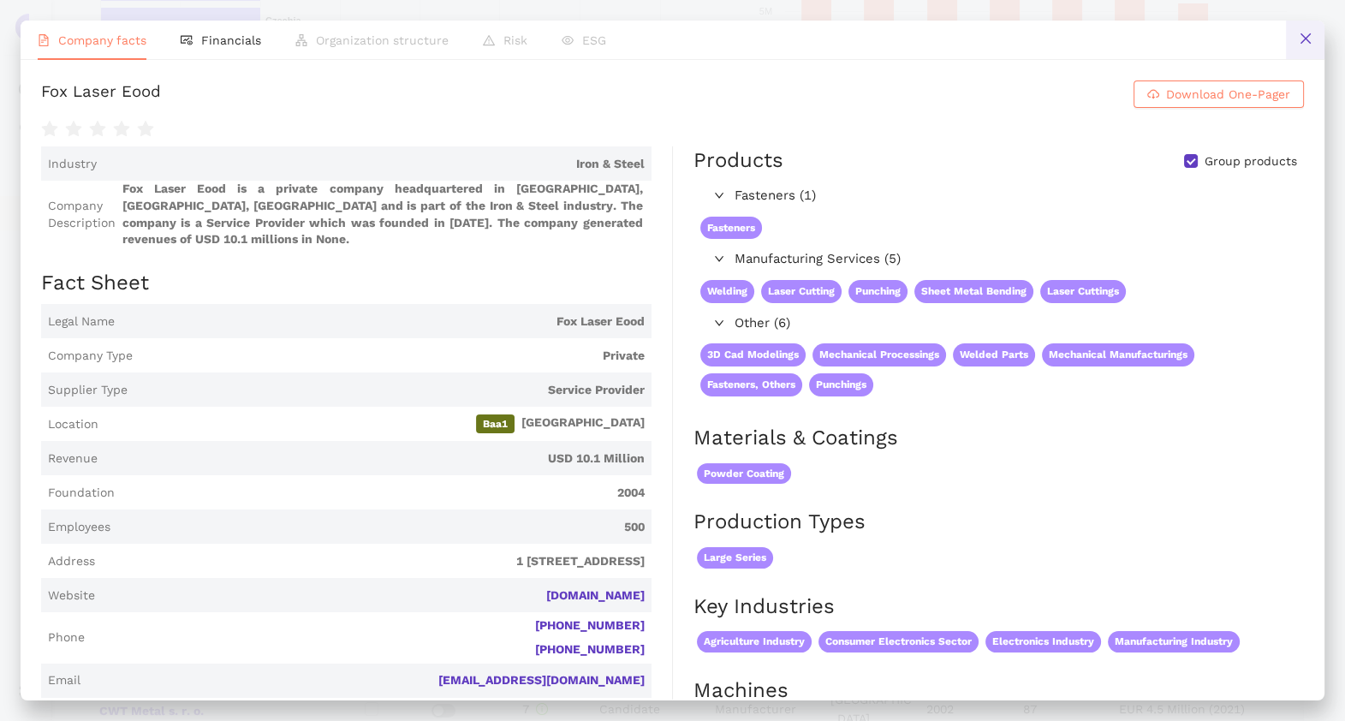
click at [1292, 41] on button at bounding box center [1305, 40] width 39 height 39
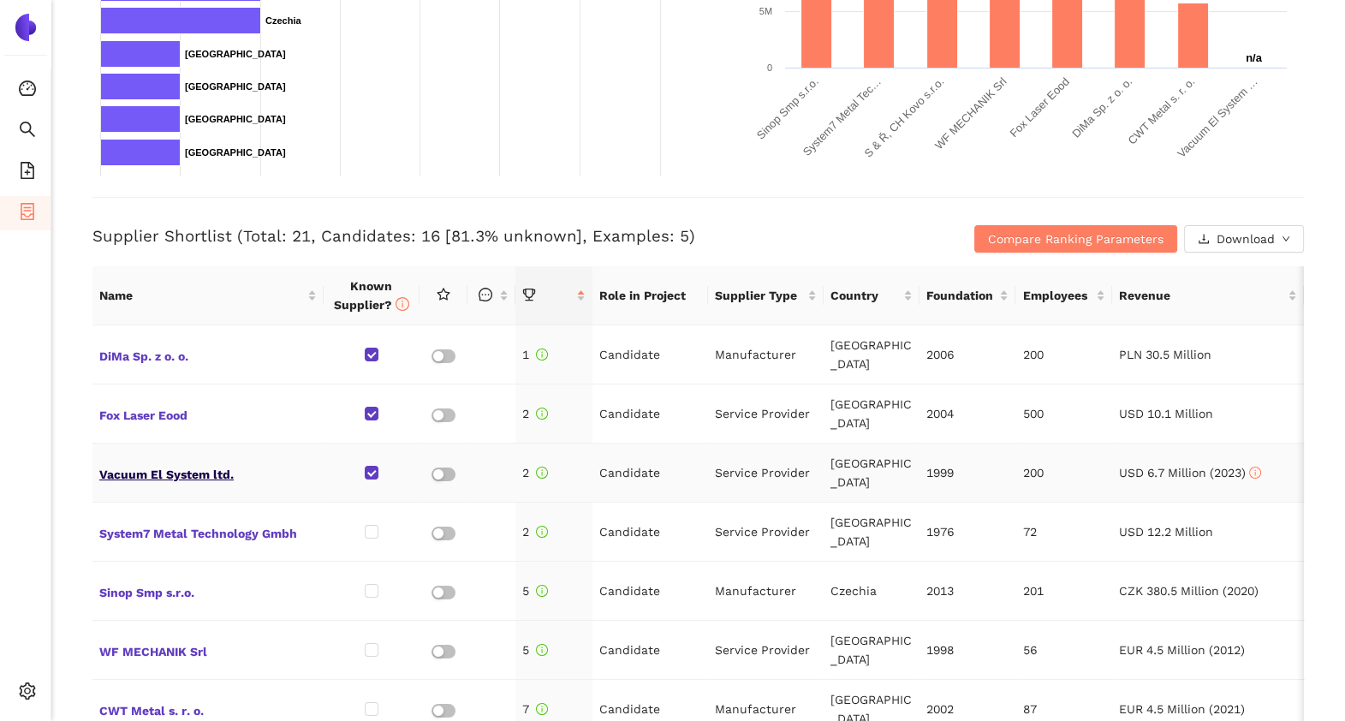
click at [147, 480] on span "Vacuum El System ltd." at bounding box center [208, 473] width 218 height 22
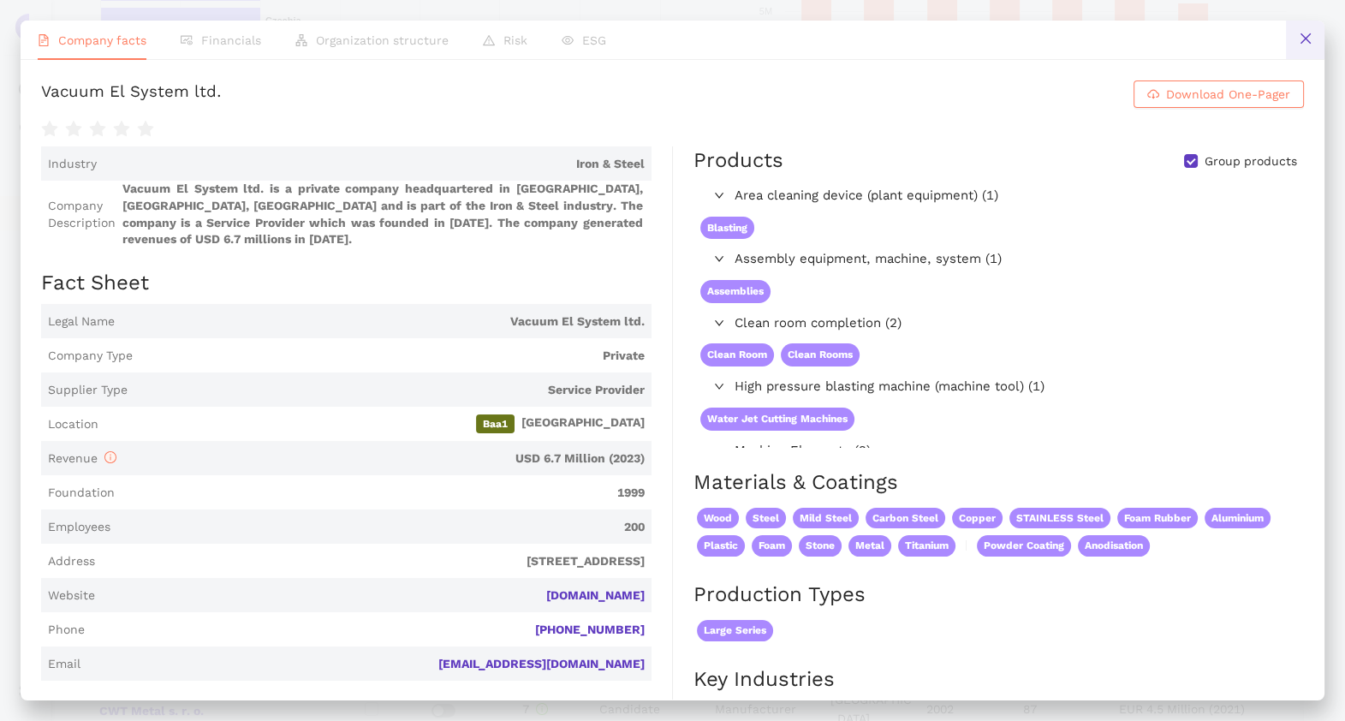
click at [1311, 32] on icon "close" at bounding box center [1306, 39] width 14 height 14
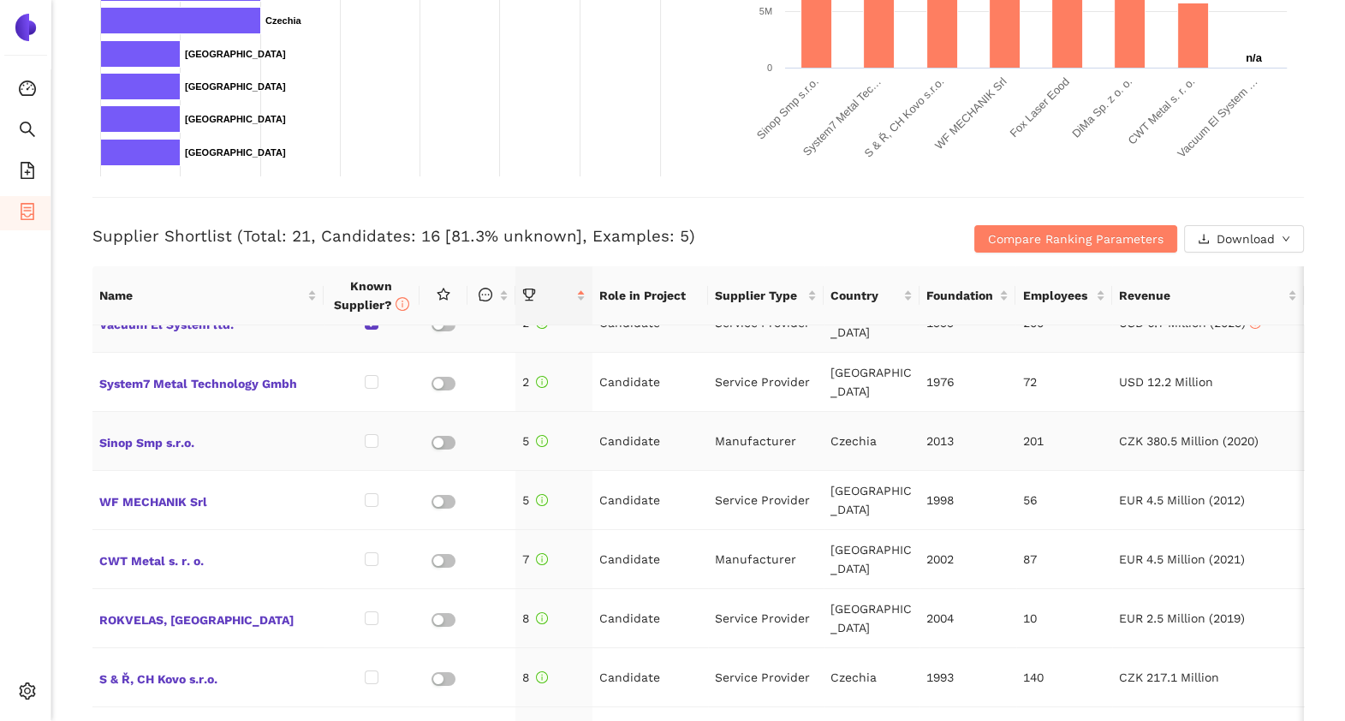
scroll to position [141, 0]
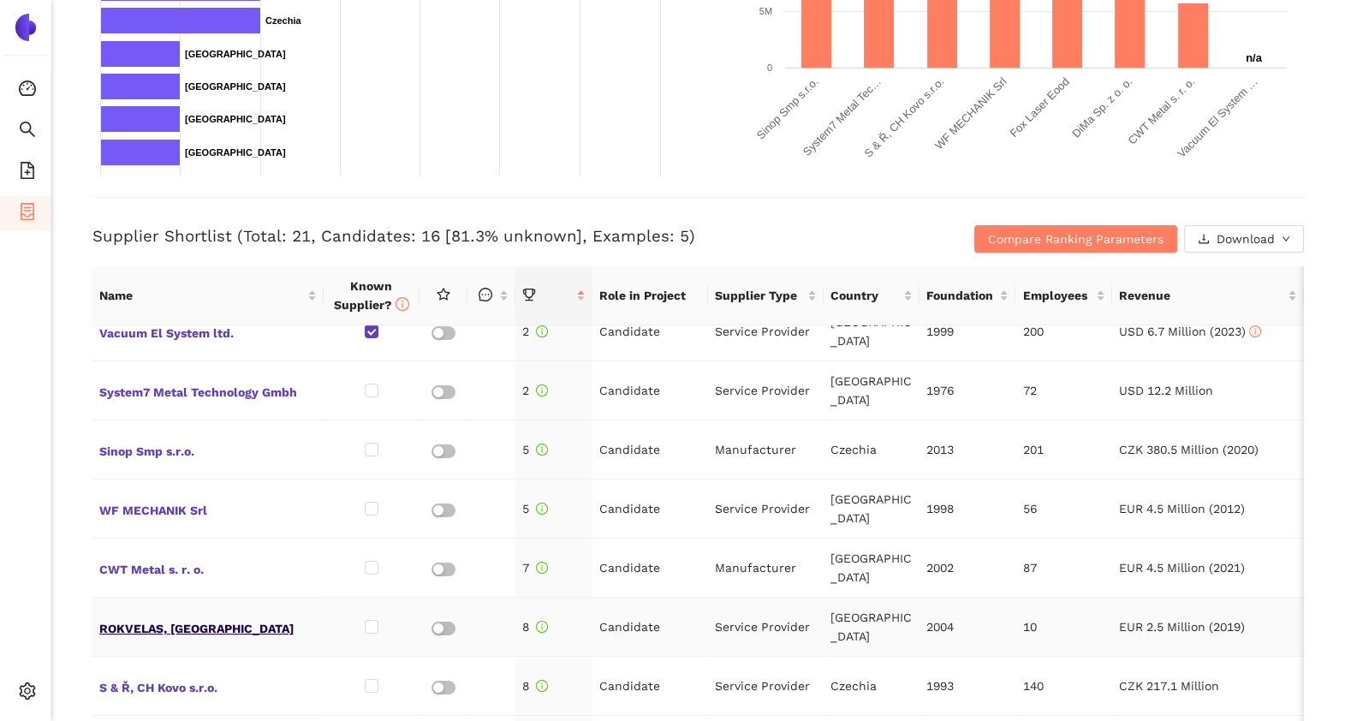
click at [128, 628] on span "ROKVELAS, [GEOGRAPHIC_DATA]" at bounding box center [208, 627] width 218 height 22
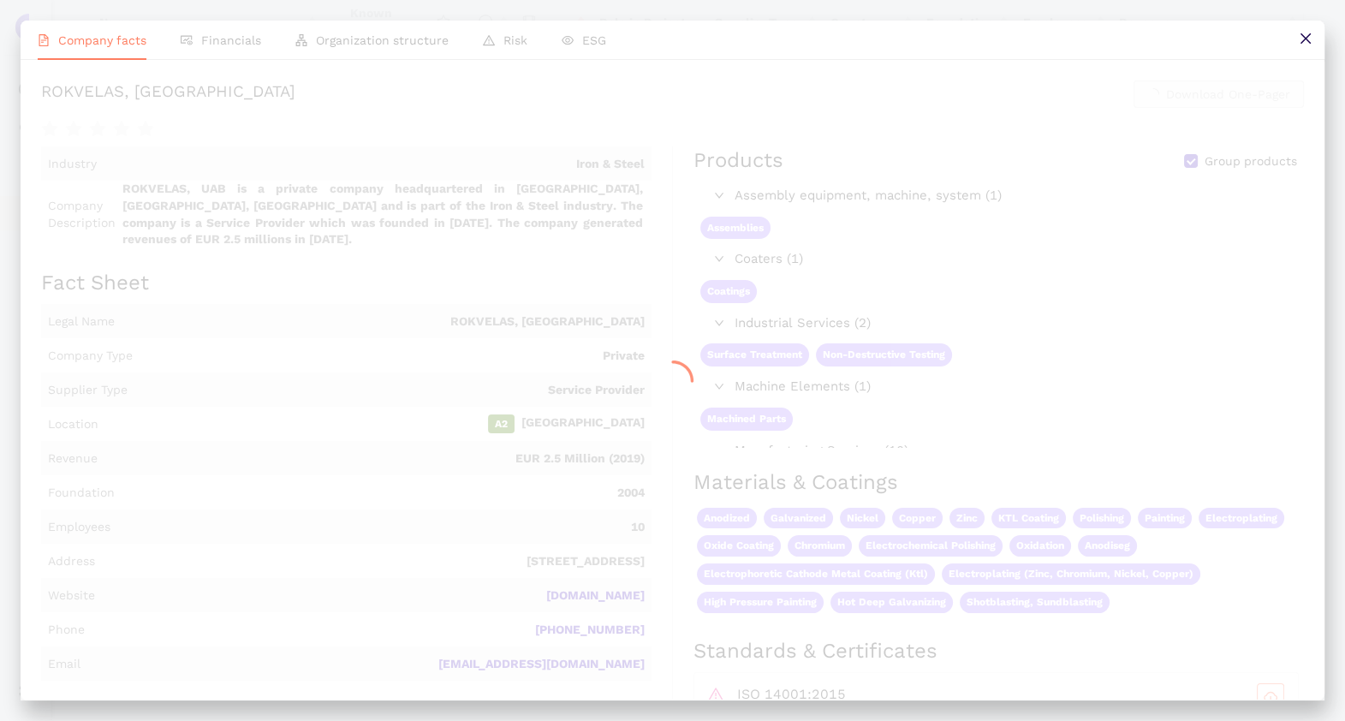
scroll to position [519, 0]
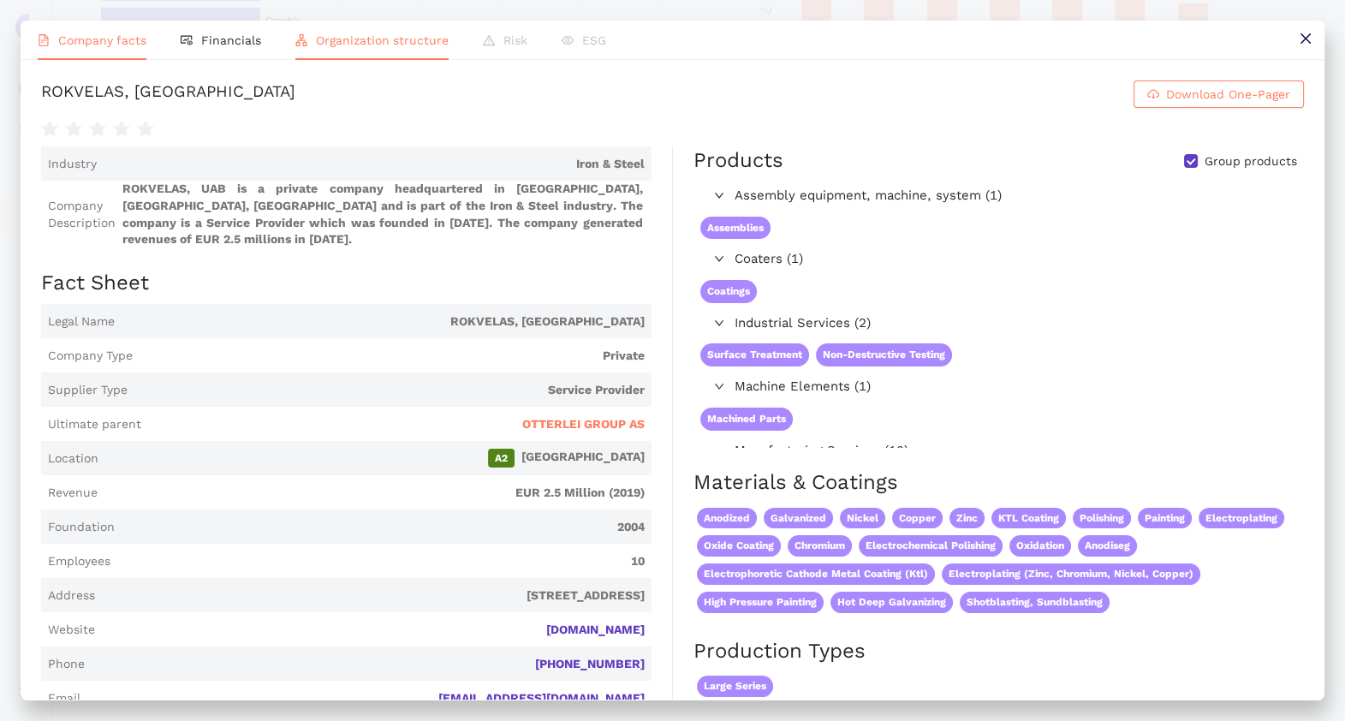
click at [395, 27] on li "Organization structure" at bounding box center [372, 40] width 188 height 39
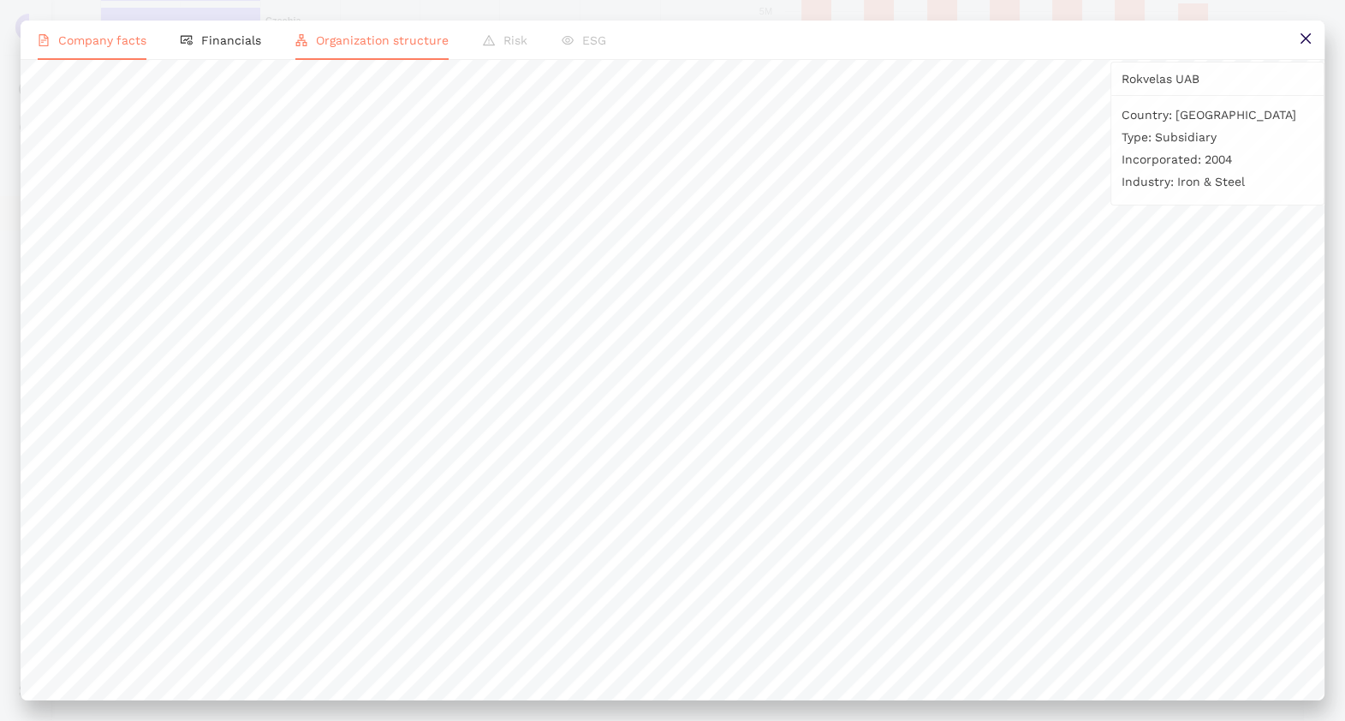
click at [107, 46] on span "Company facts" at bounding box center [102, 40] width 88 height 14
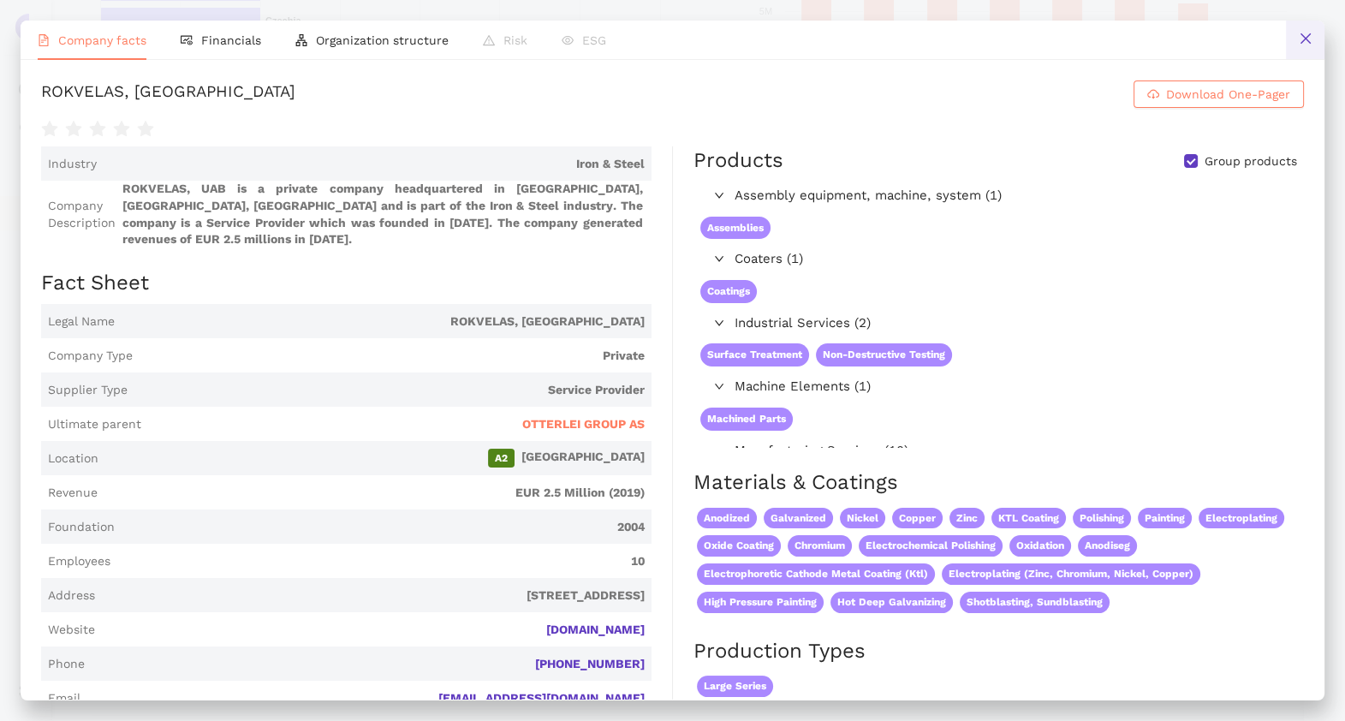
click at [1310, 45] on icon "close" at bounding box center [1306, 39] width 14 height 14
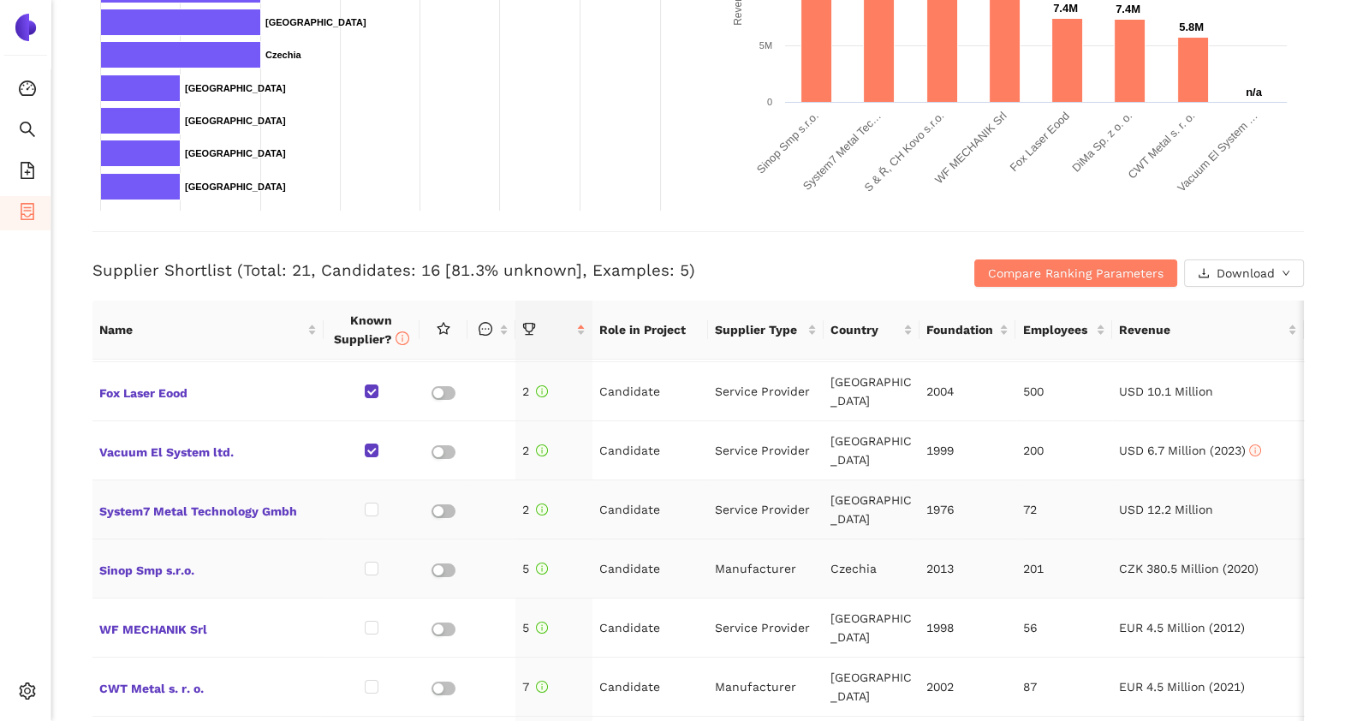
scroll to position [0, 0]
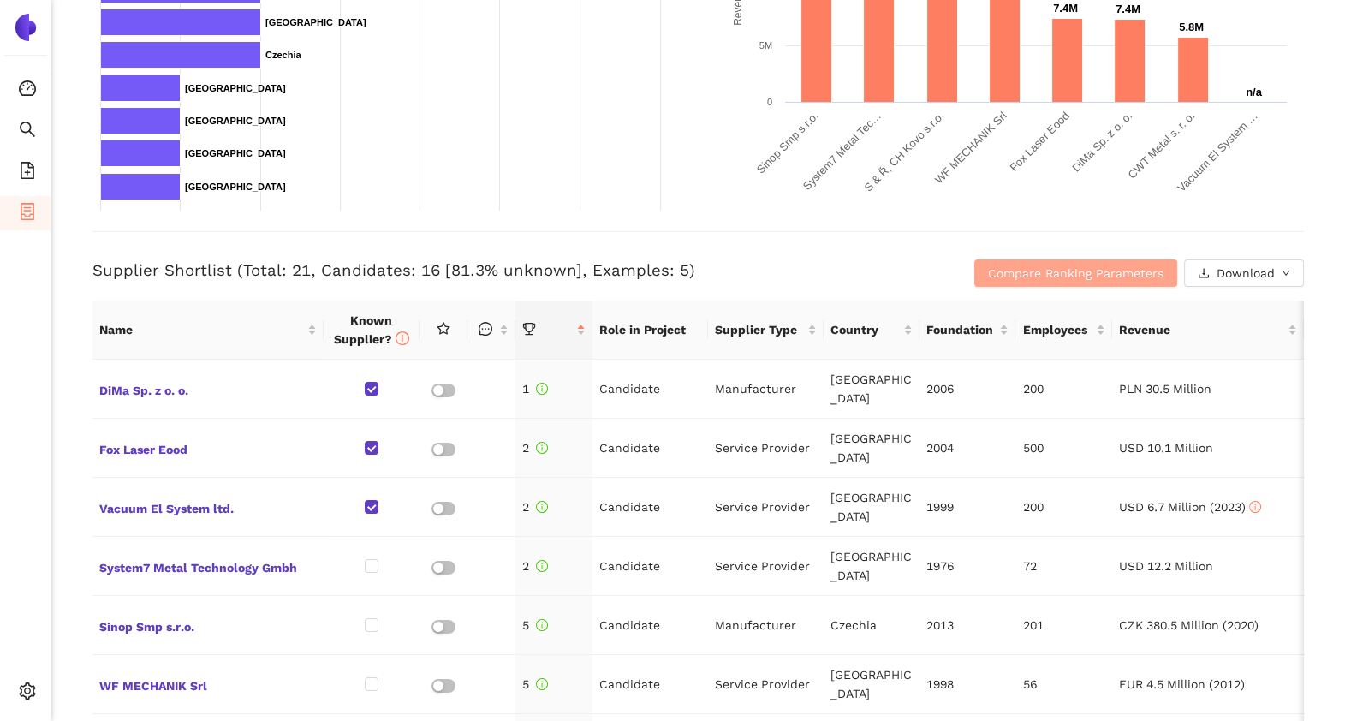
click at [1129, 274] on span "Compare Ranking Parameters" at bounding box center [1076, 273] width 176 height 19
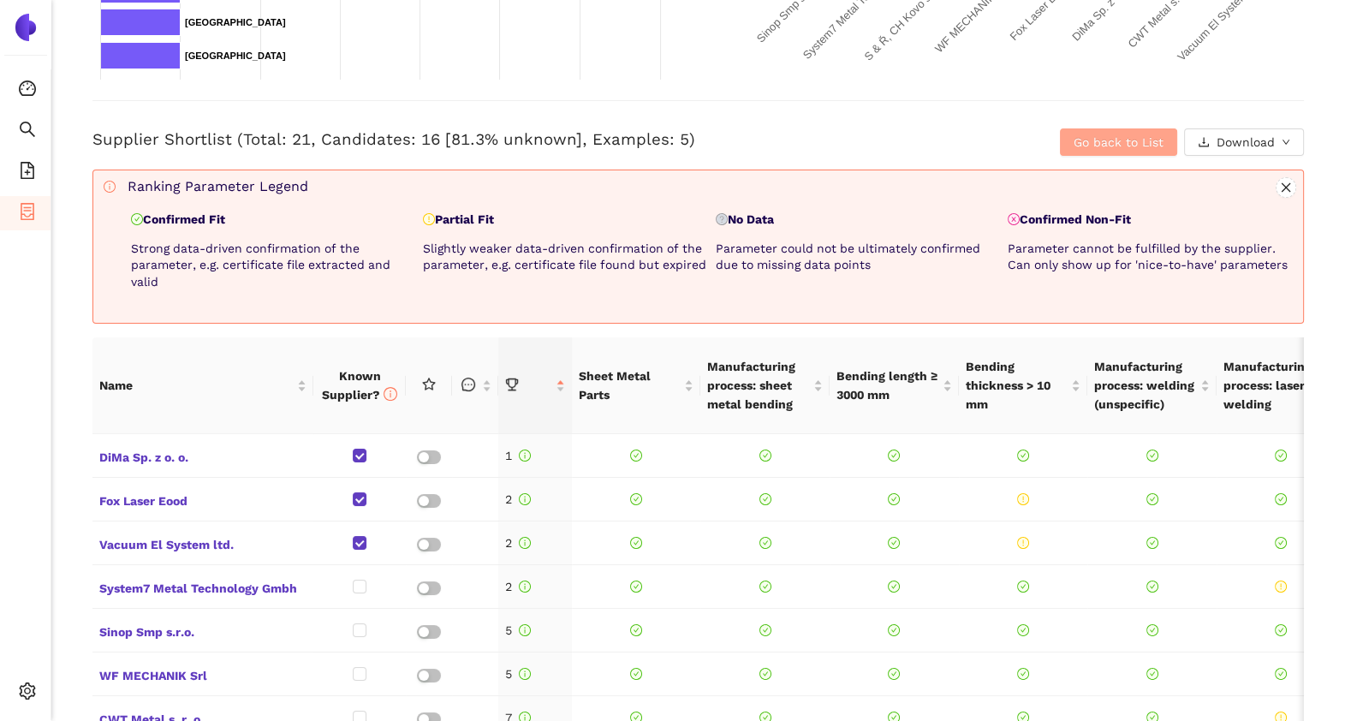
scroll to position [620, 0]
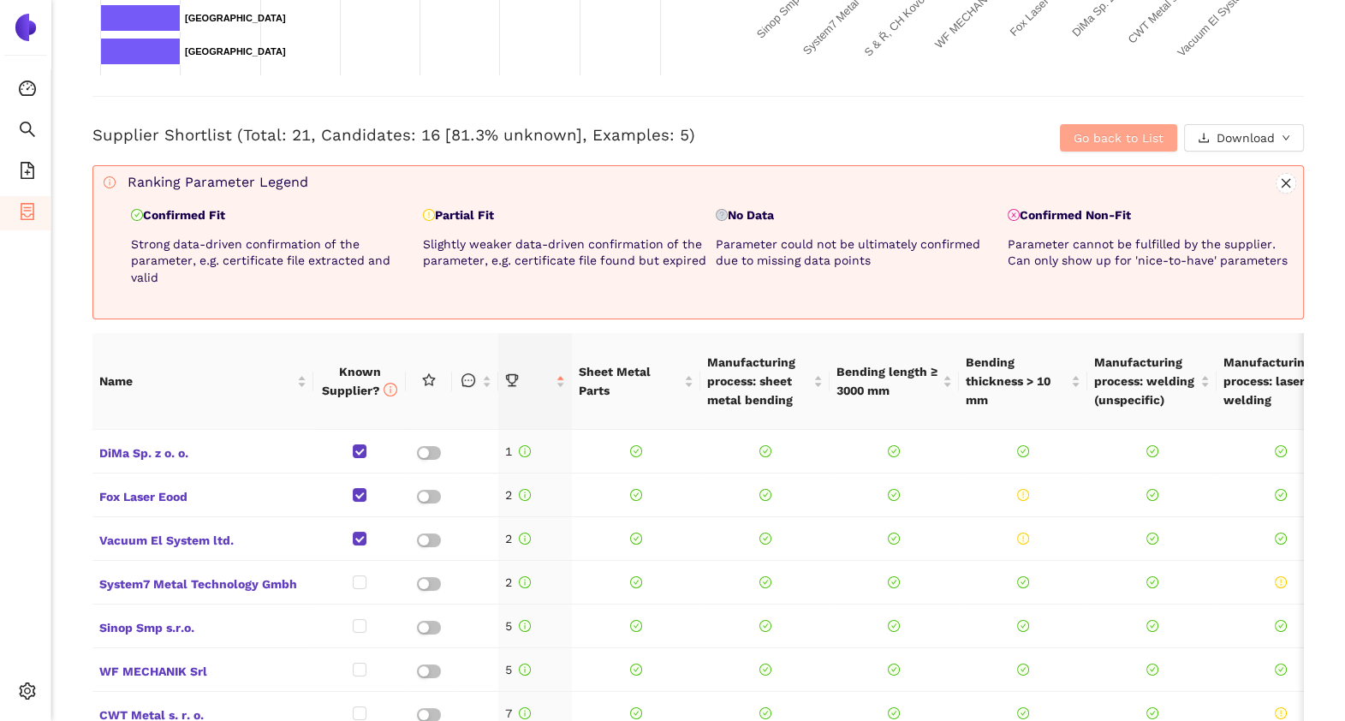
click at [1130, 146] on span "Go back to List" at bounding box center [1119, 137] width 90 height 19
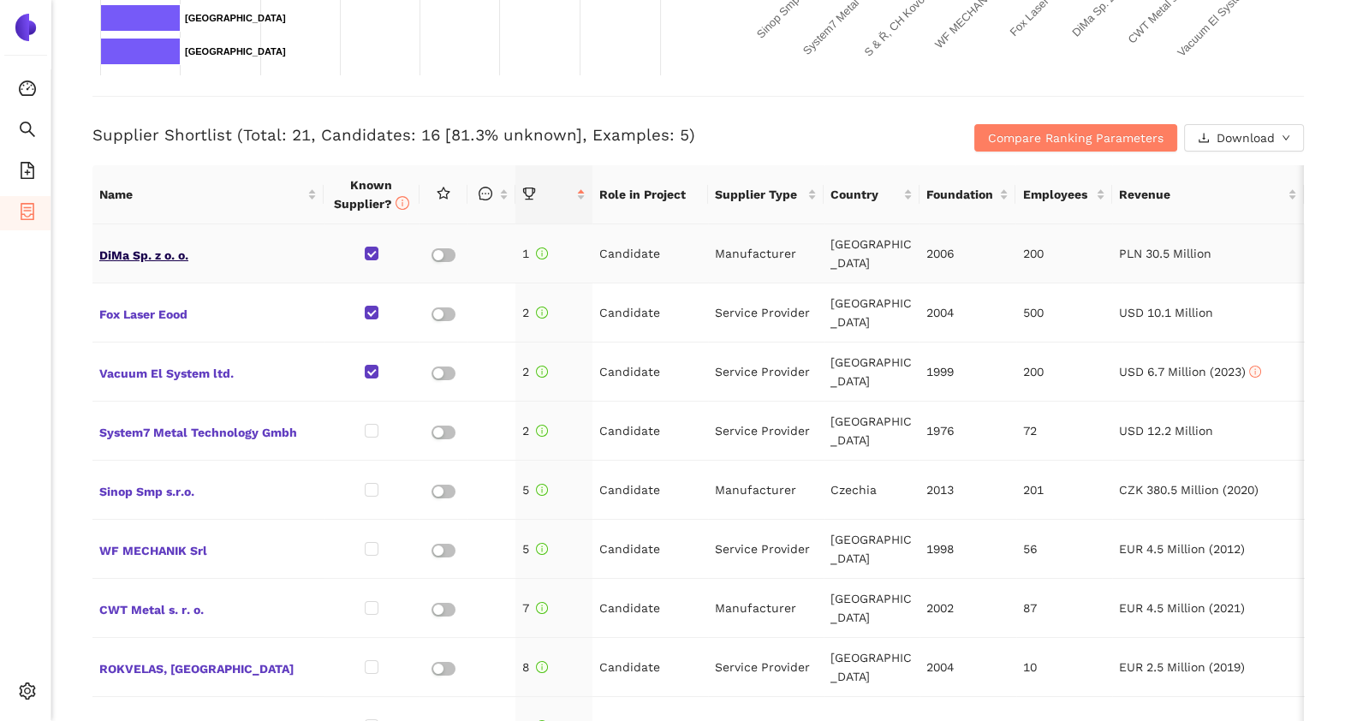
click at [146, 259] on span "DiMa Sp. z o. o." at bounding box center [208, 253] width 218 height 22
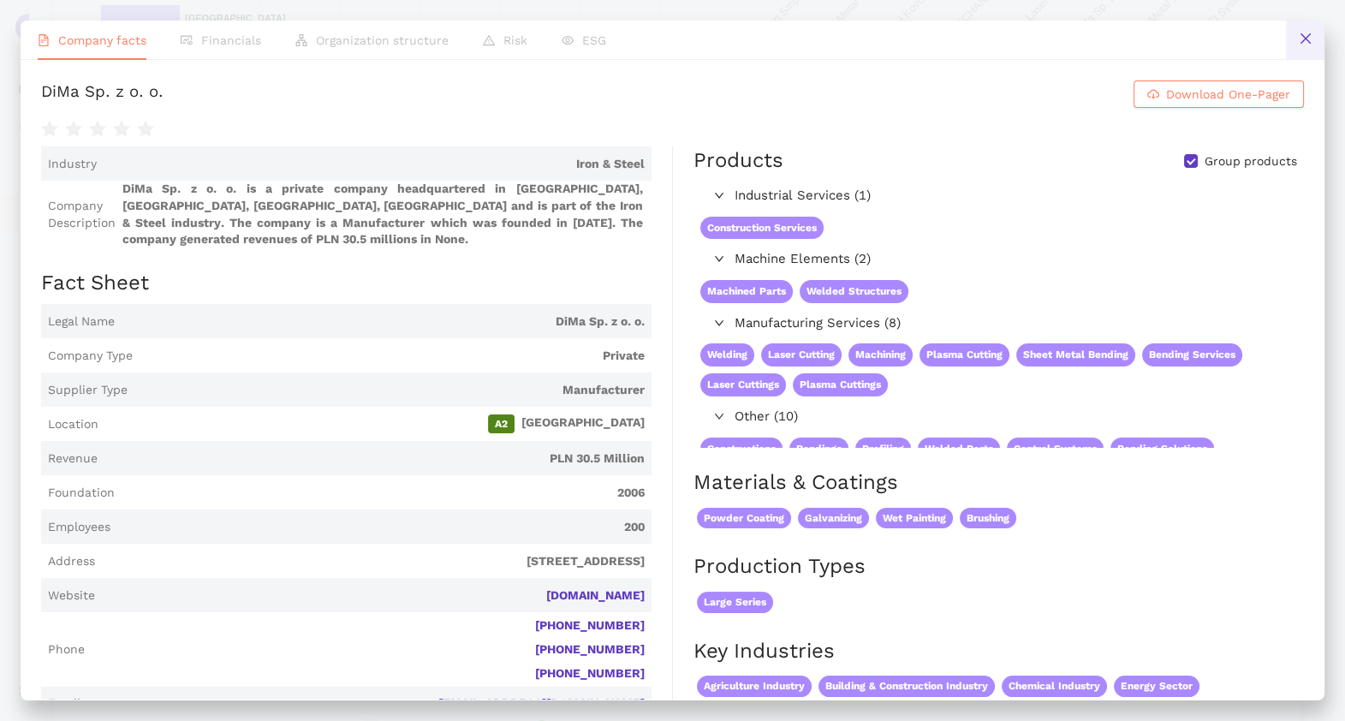
click at [1291, 43] on button at bounding box center [1305, 40] width 39 height 39
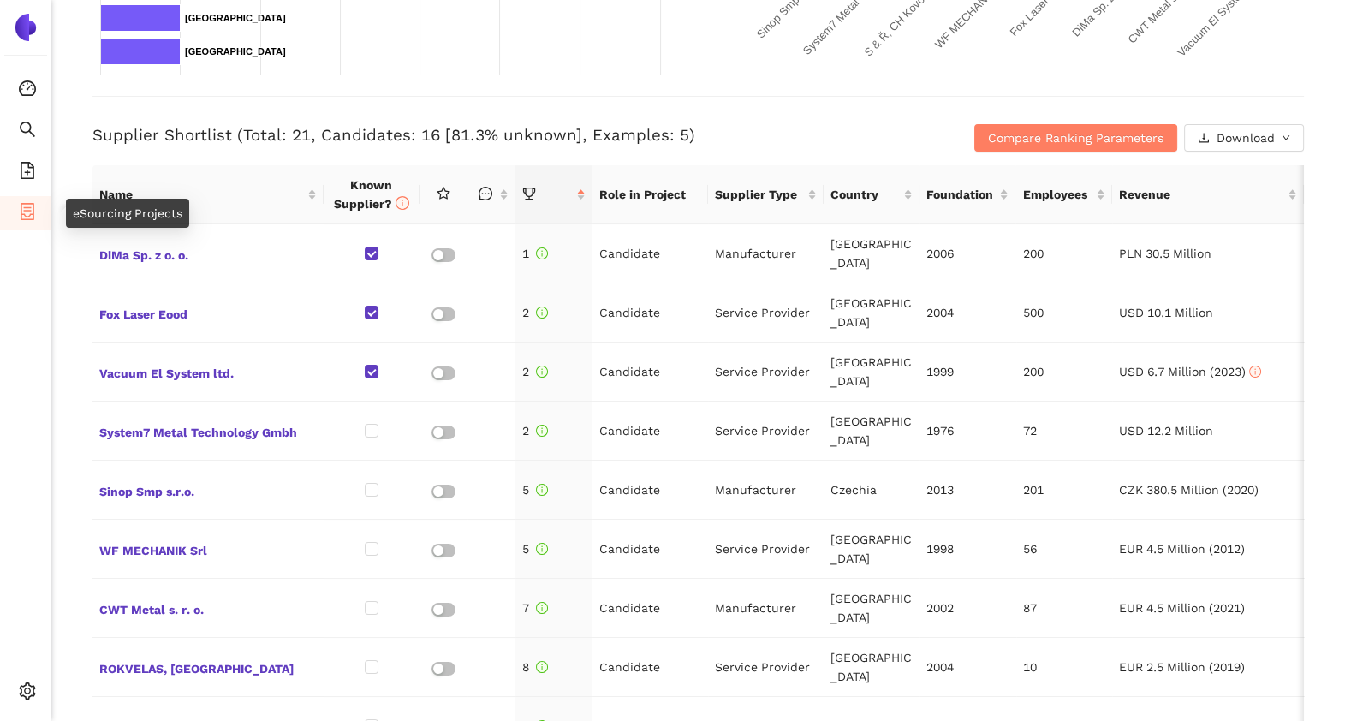
click at [36, 218] on li "eSourcing Projects" at bounding box center [25, 213] width 51 height 34
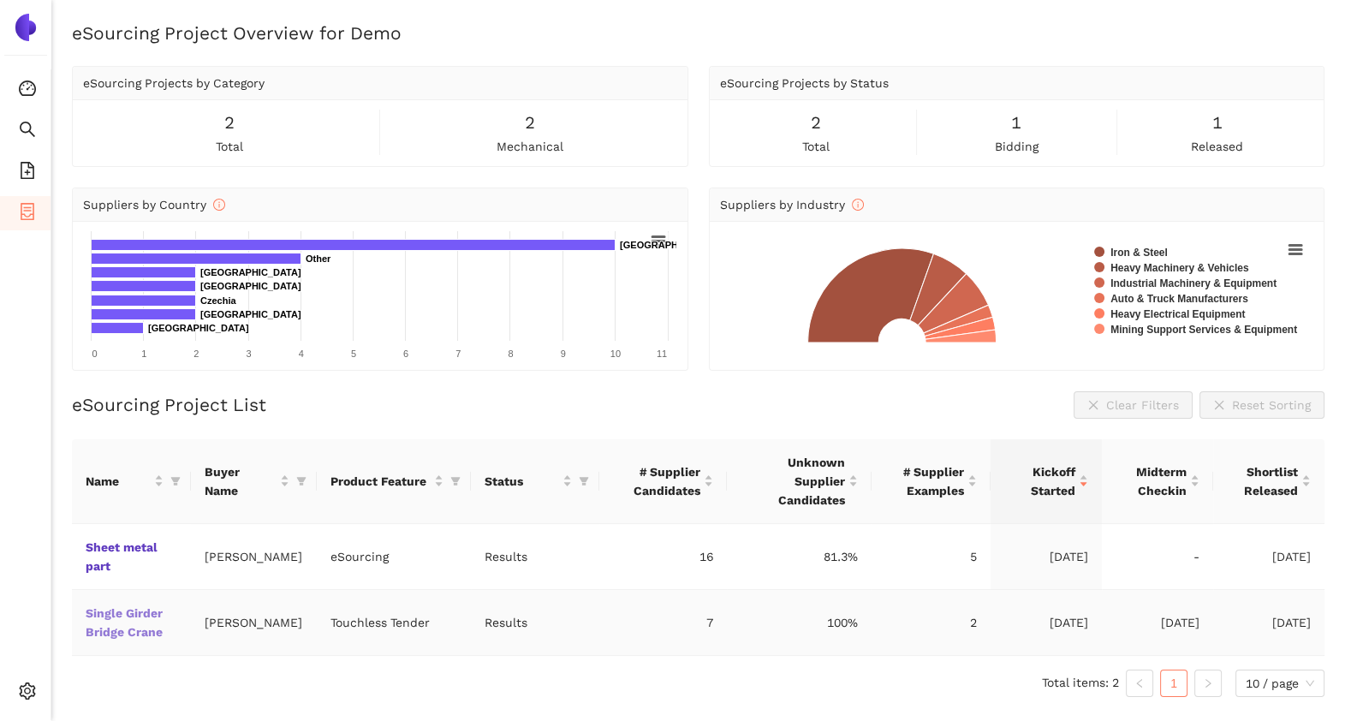
click at [0, 0] on link "Single Girder Bridge Crane" at bounding box center [0, 0] width 0 height 0
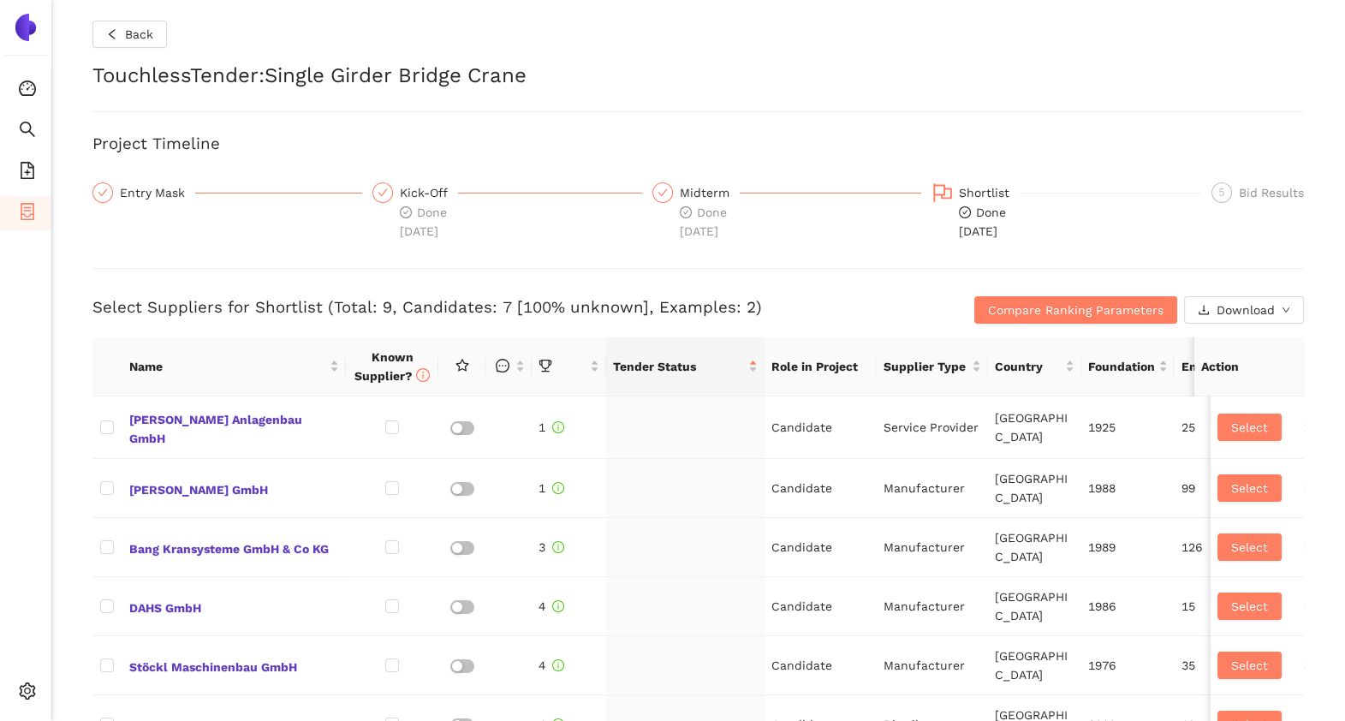
checkbox input "true"
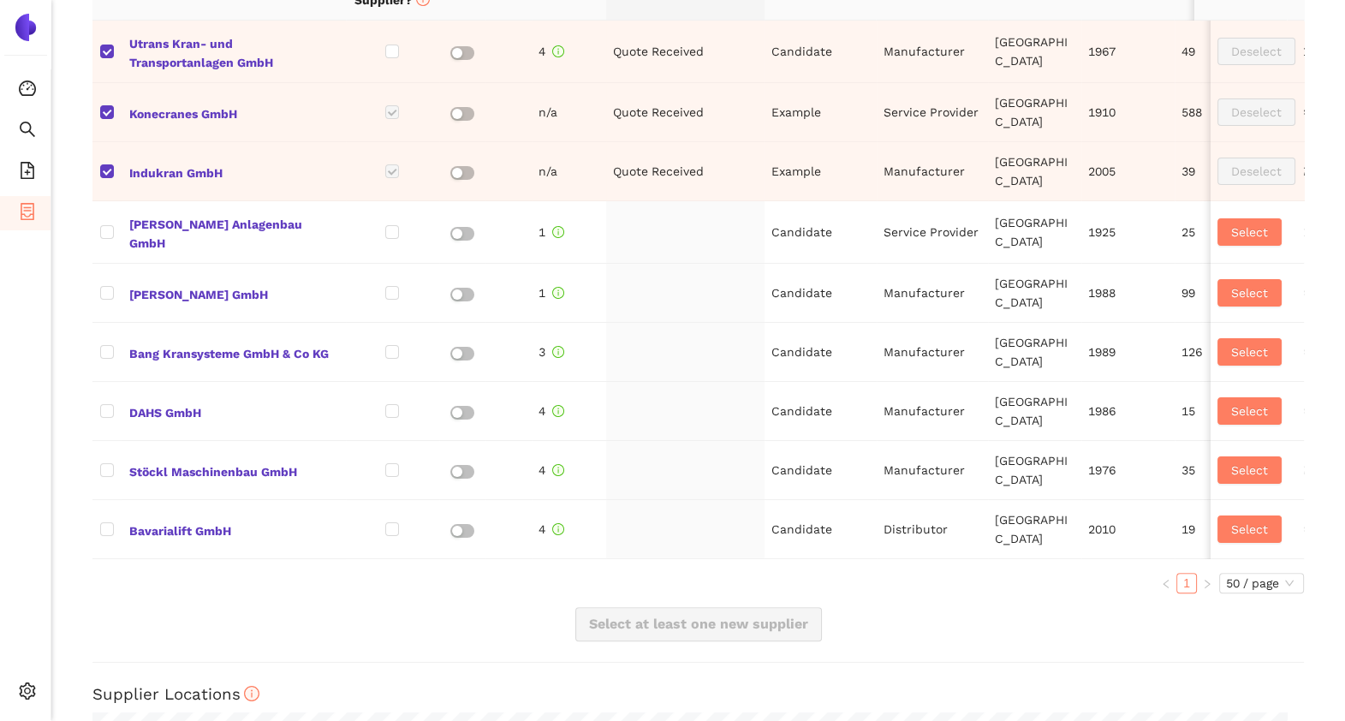
scroll to position [825, 0]
click at [1231, 283] on span "Select" at bounding box center [1249, 291] width 37 height 19
checkbox input "true"
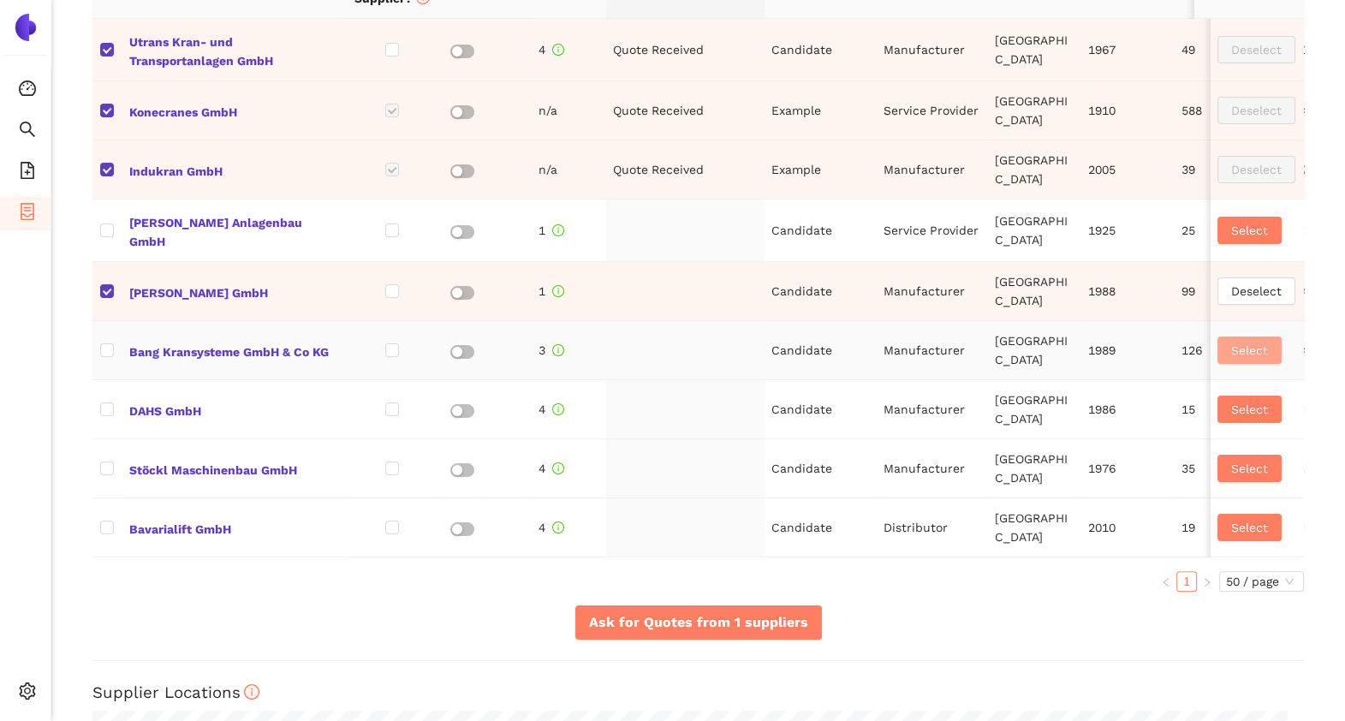
click at [1231, 353] on span "Select" at bounding box center [1249, 350] width 37 height 19
checkbox input "true"
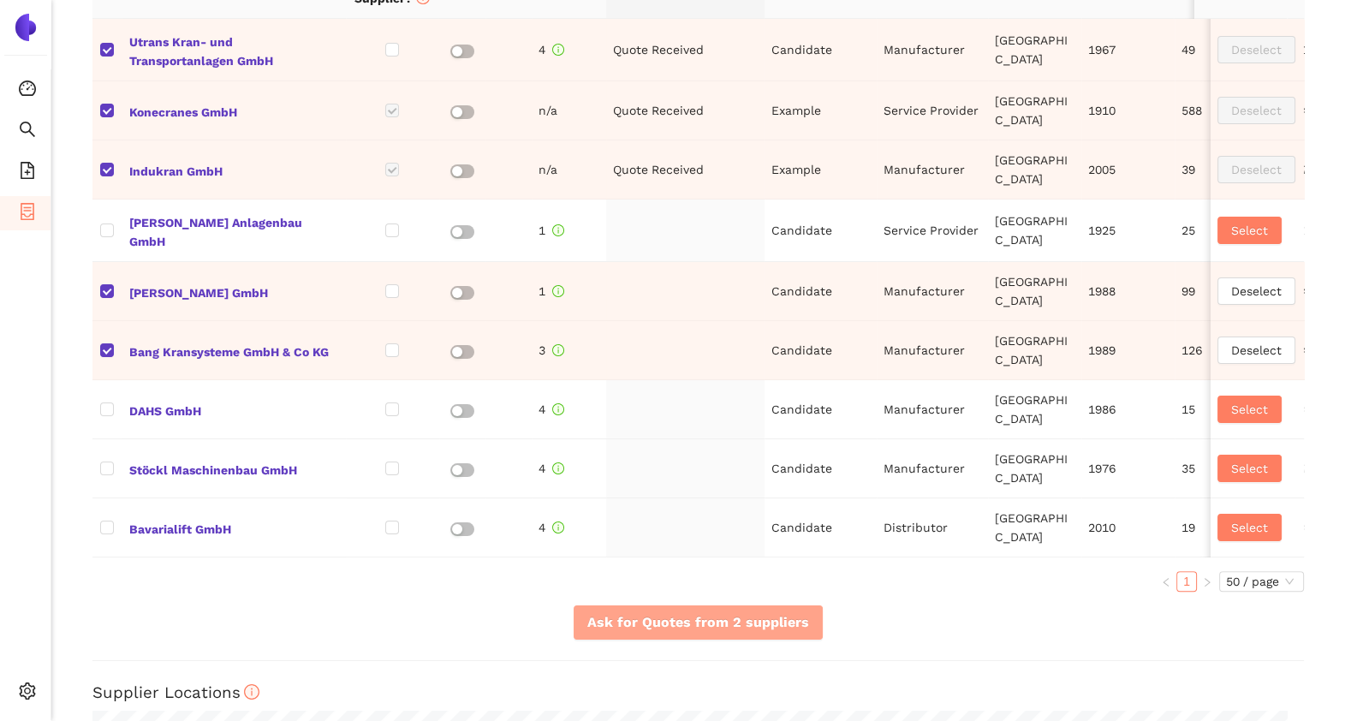
click at [746, 633] on span "Ask for Quotes from 2 suppliers" at bounding box center [698, 621] width 222 height 21
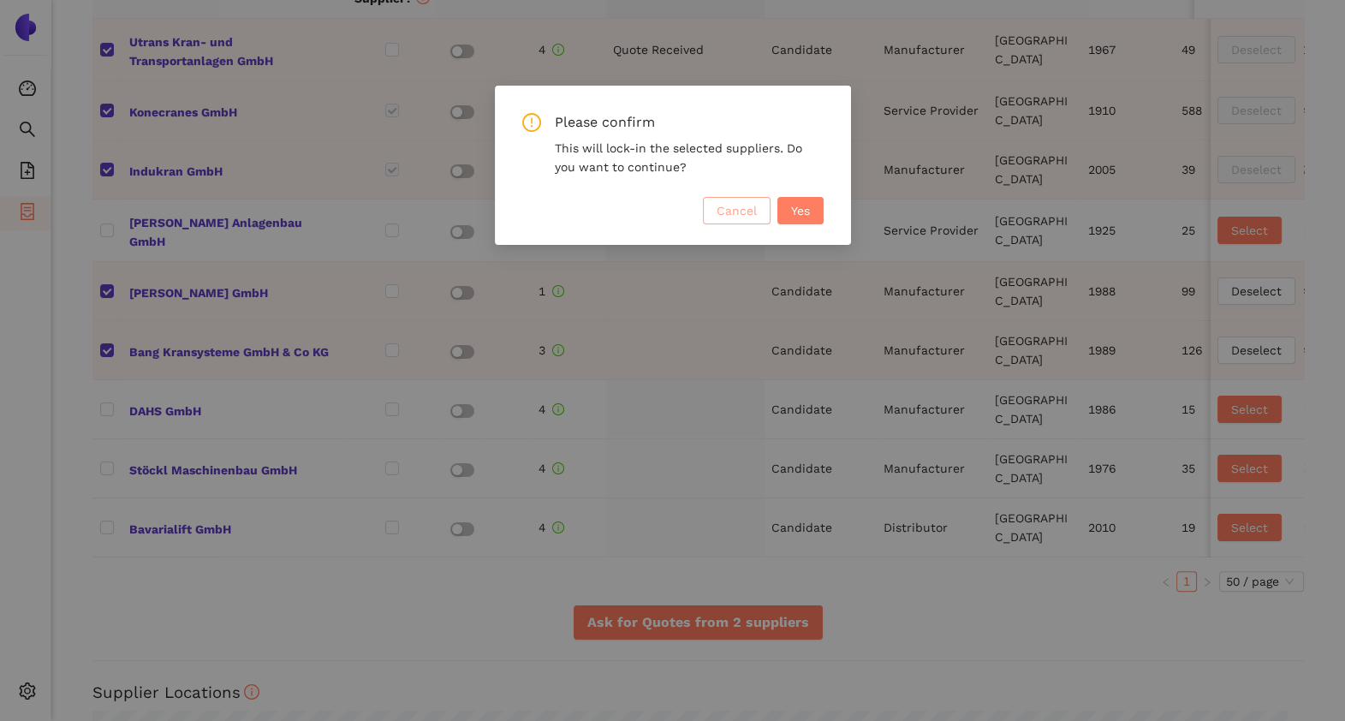
click at [734, 204] on span "Cancel" at bounding box center [737, 210] width 40 height 19
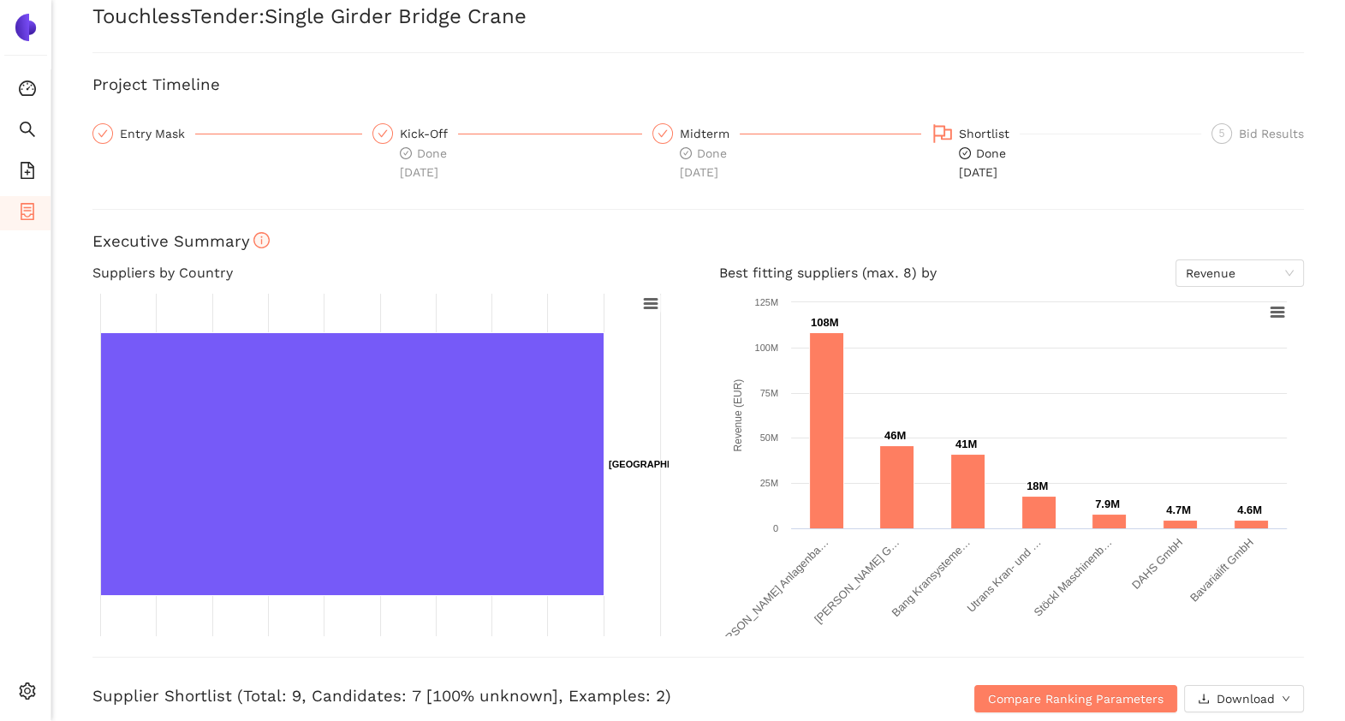
scroll to position [0, 0]
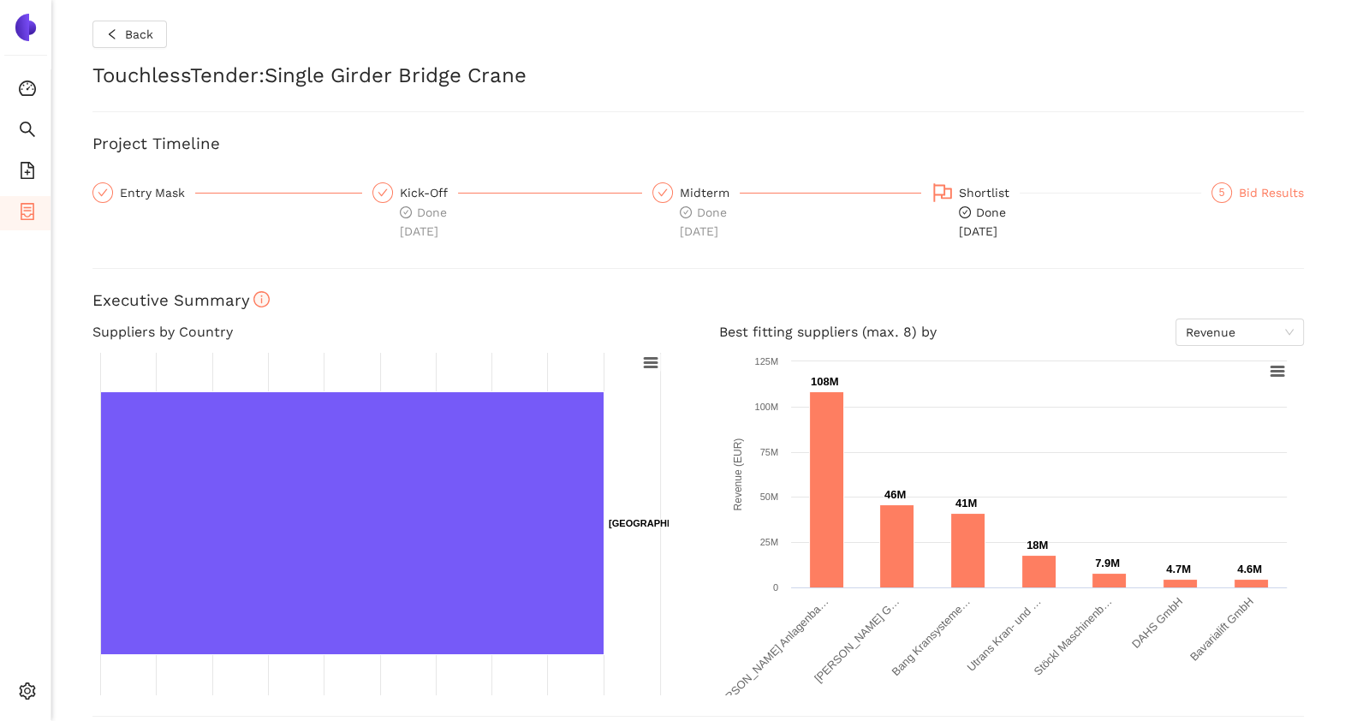
click at [1259, 194] on div "Bid Results" at bounding box center [1271, 192] width 65 height 21
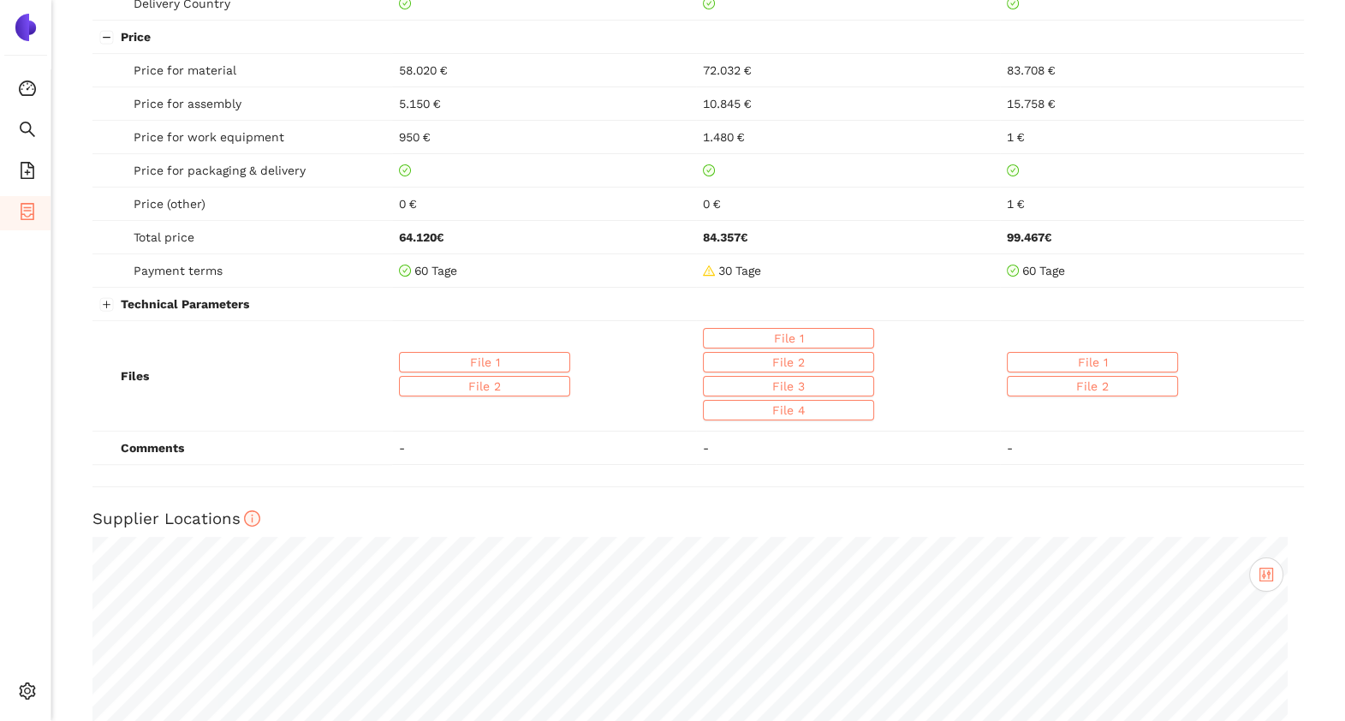
scroll to position [1225, 0]
click at [110, 302] on button "Expand row" at bounding box center [107, 303] width 14 height 14
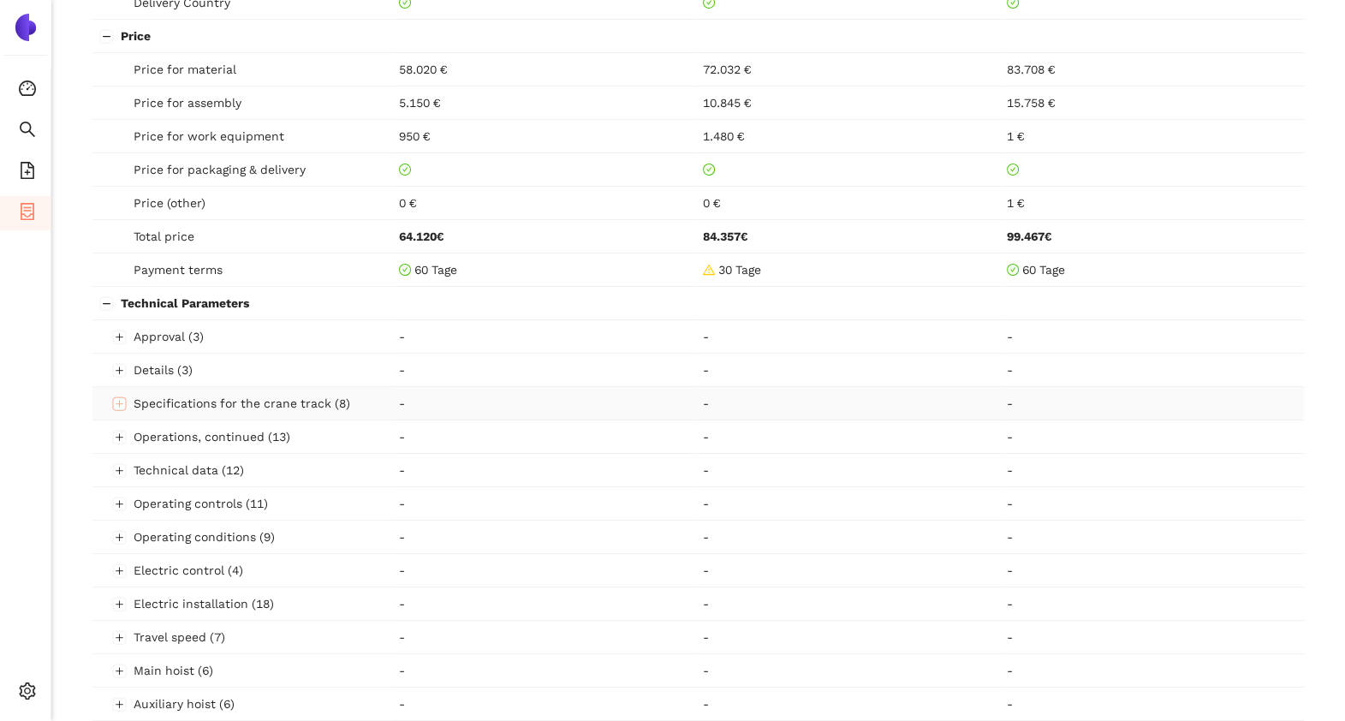
click at [122, 396] on button "Expand row" at bounding box center [120, 403] width 14 height 14
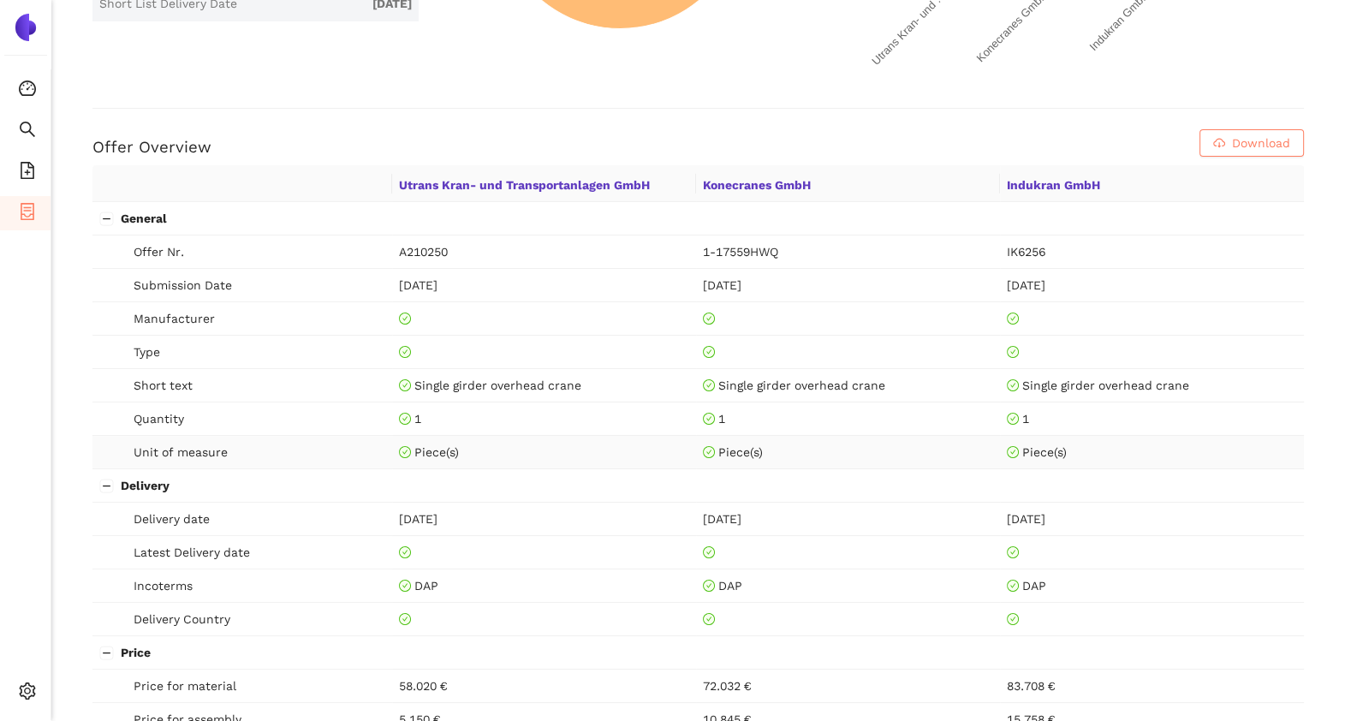
scroll to position [607, 0]
click at [26, 205] on icon "container" at bounding box center [27, 211] width 17 height 17
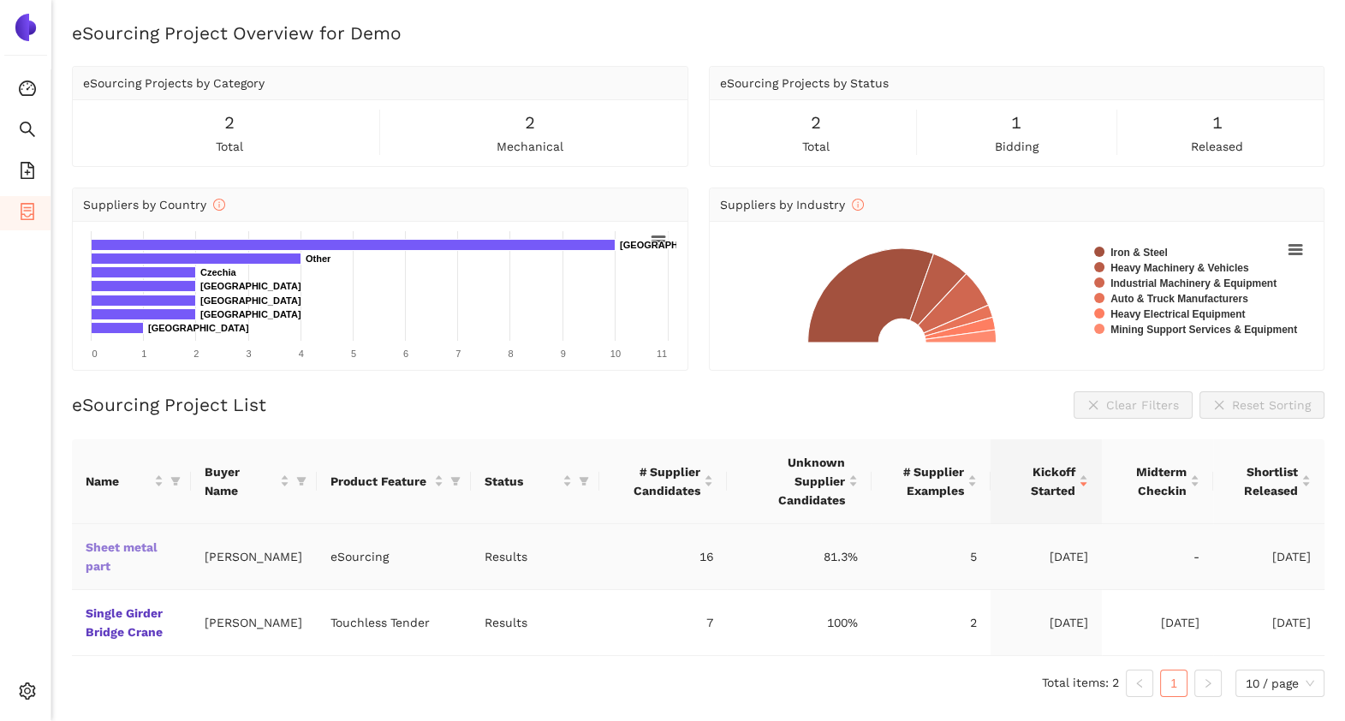
click at [0, 0] on link "Sheet metal part" at bounding box center [0, 0] width 0 height 0
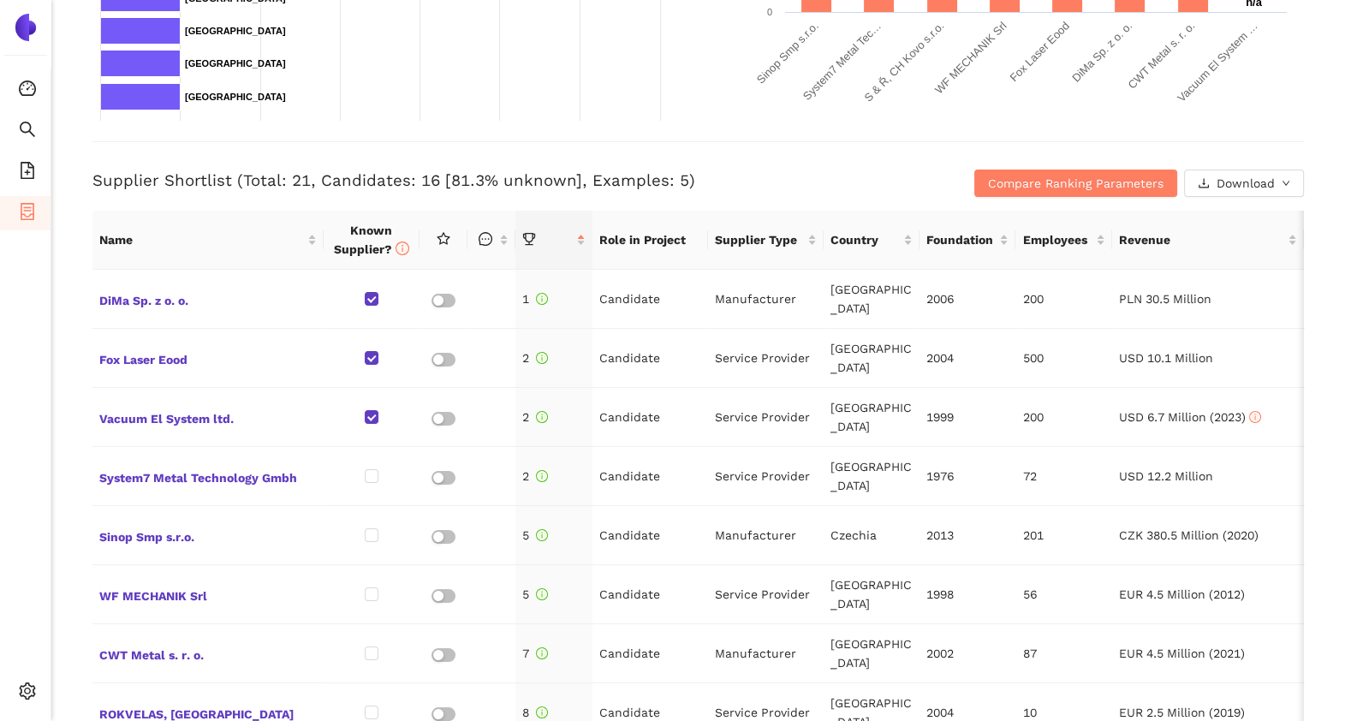
scroll to position [580, 0]
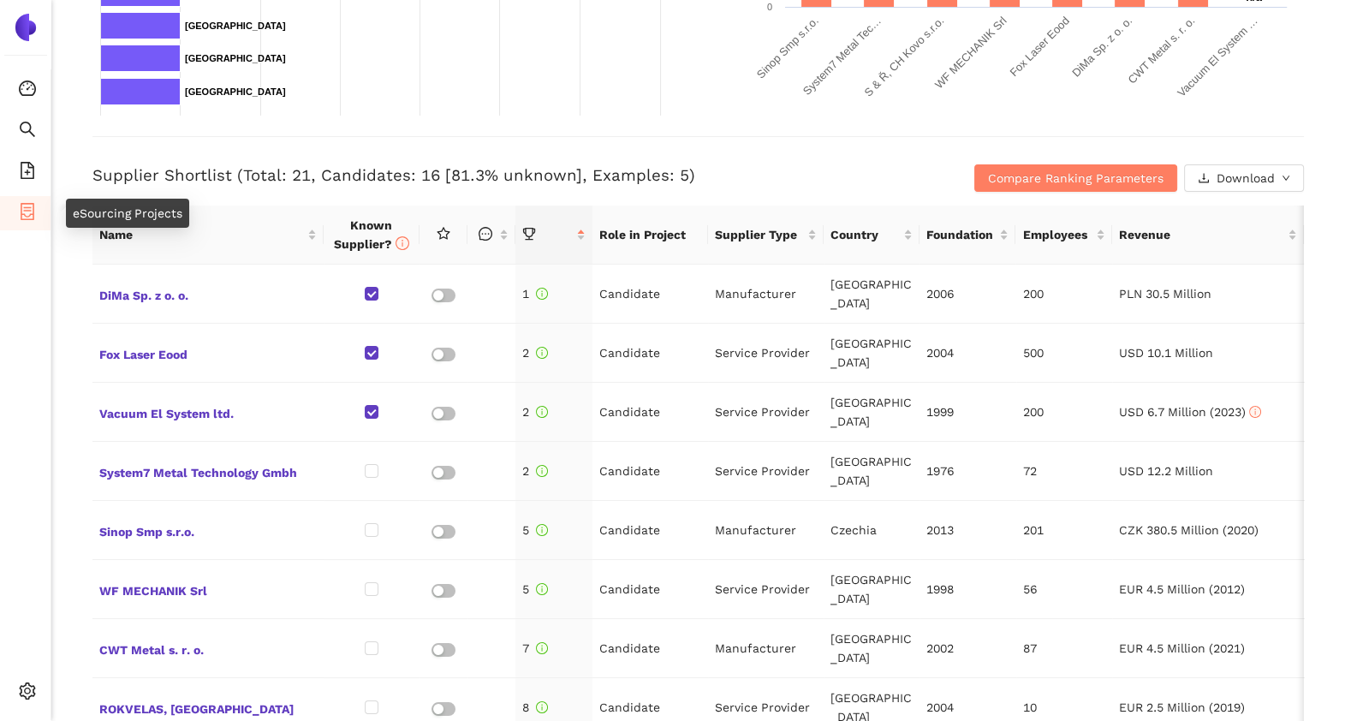
click at [35, 210] on li "eSourcing Projects" at bounding box center [25, 213] width 51 height 34
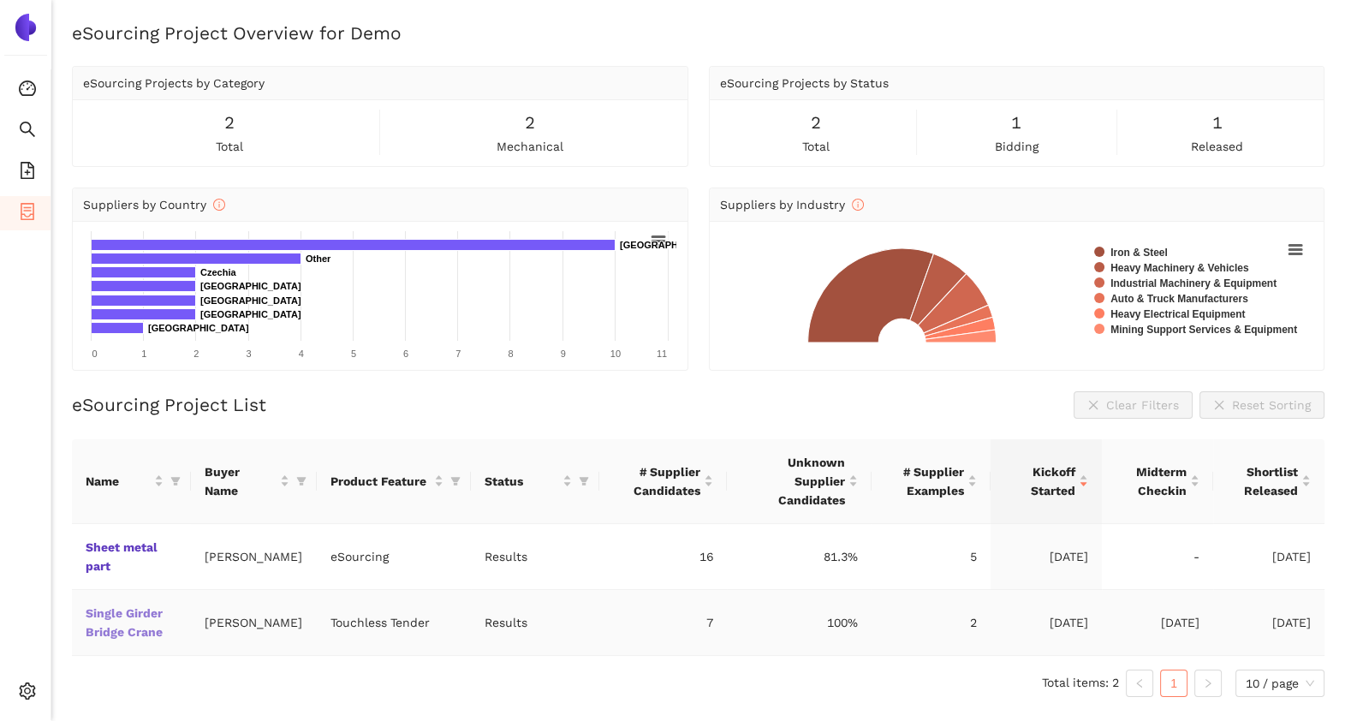
click at [0, 0] on link "Single Girder Bridge Crane" at bounding box center [0, 0] width 0 height 0
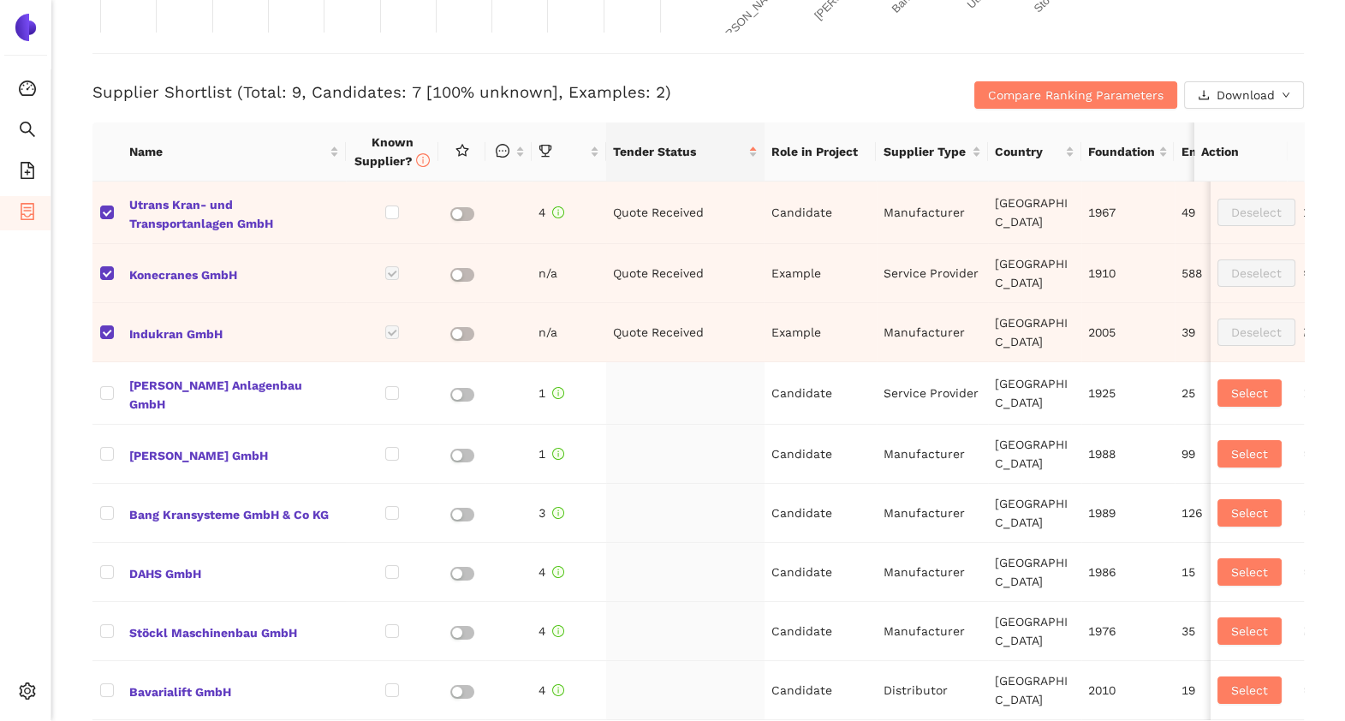
scroll to position [663, 0]
click at [34, 217] on icon "container" at bounding box center [27, 211] width 17 height 17
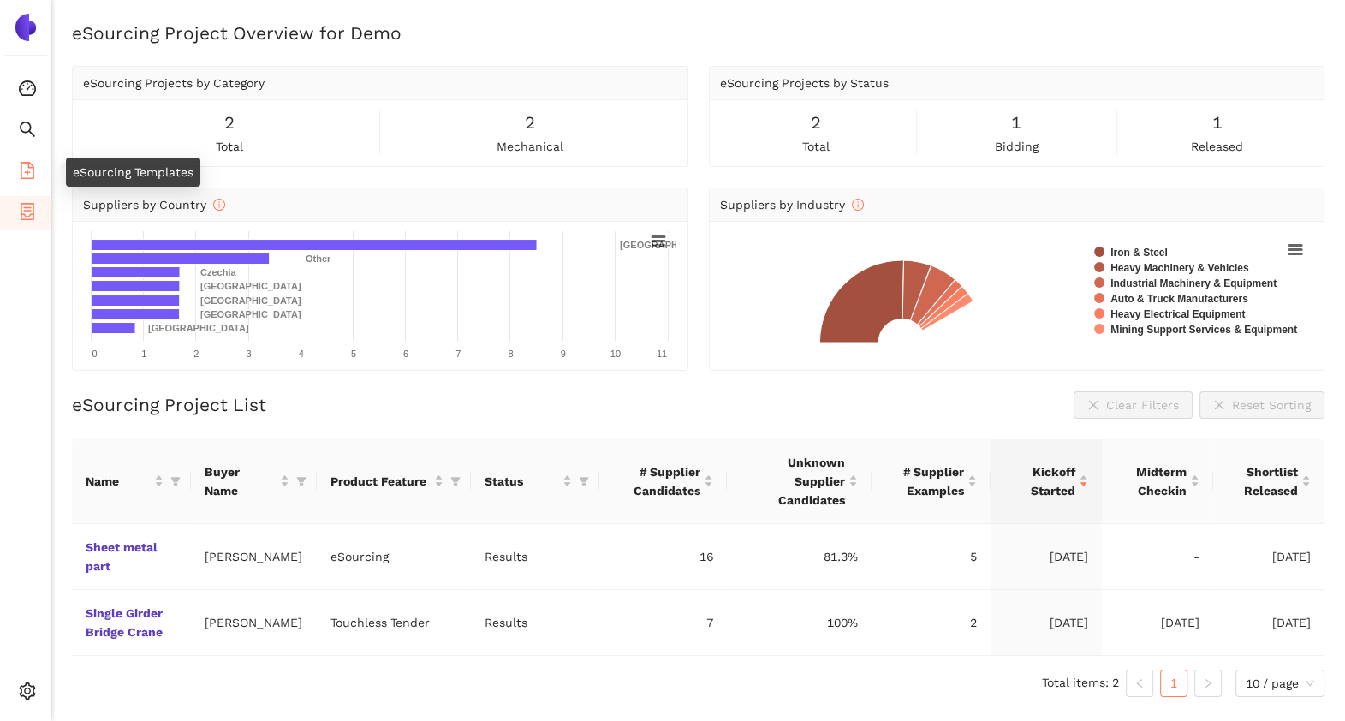
click at [27, 174] on icon "file-add" at bounding box center [27, 170] width 17 height 17
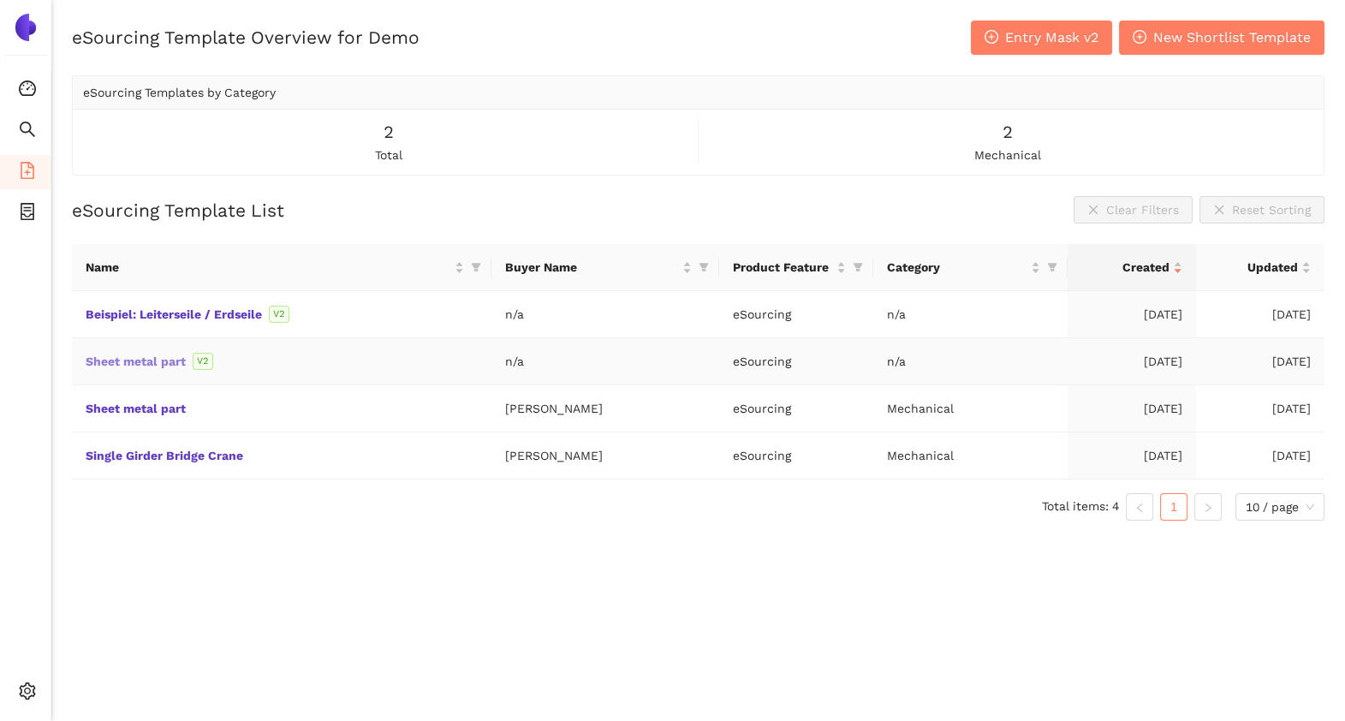
click at [0, 0] on link "Sheet metal part" at bounding box center [0, 0] width 0 height 0
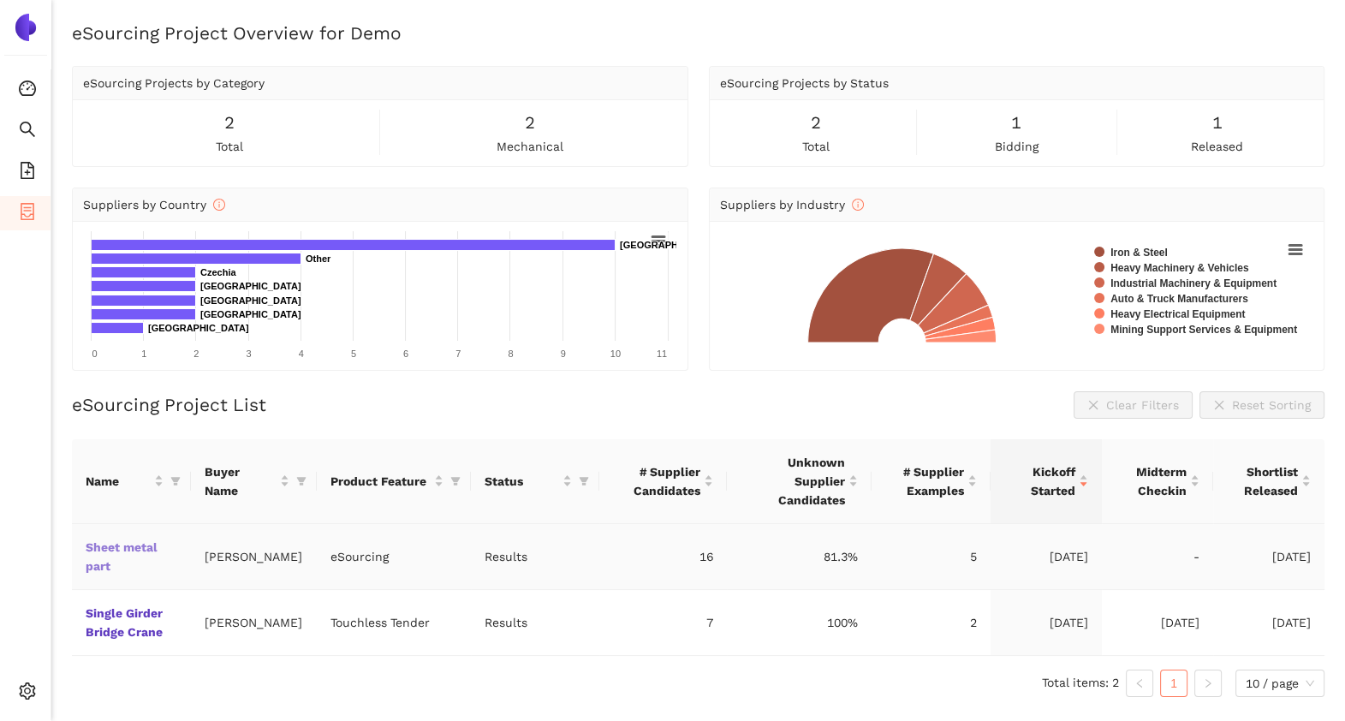
click at [0, 0] on link "Sheet metal part" at bounding box center [0, 0] width 0 height 0
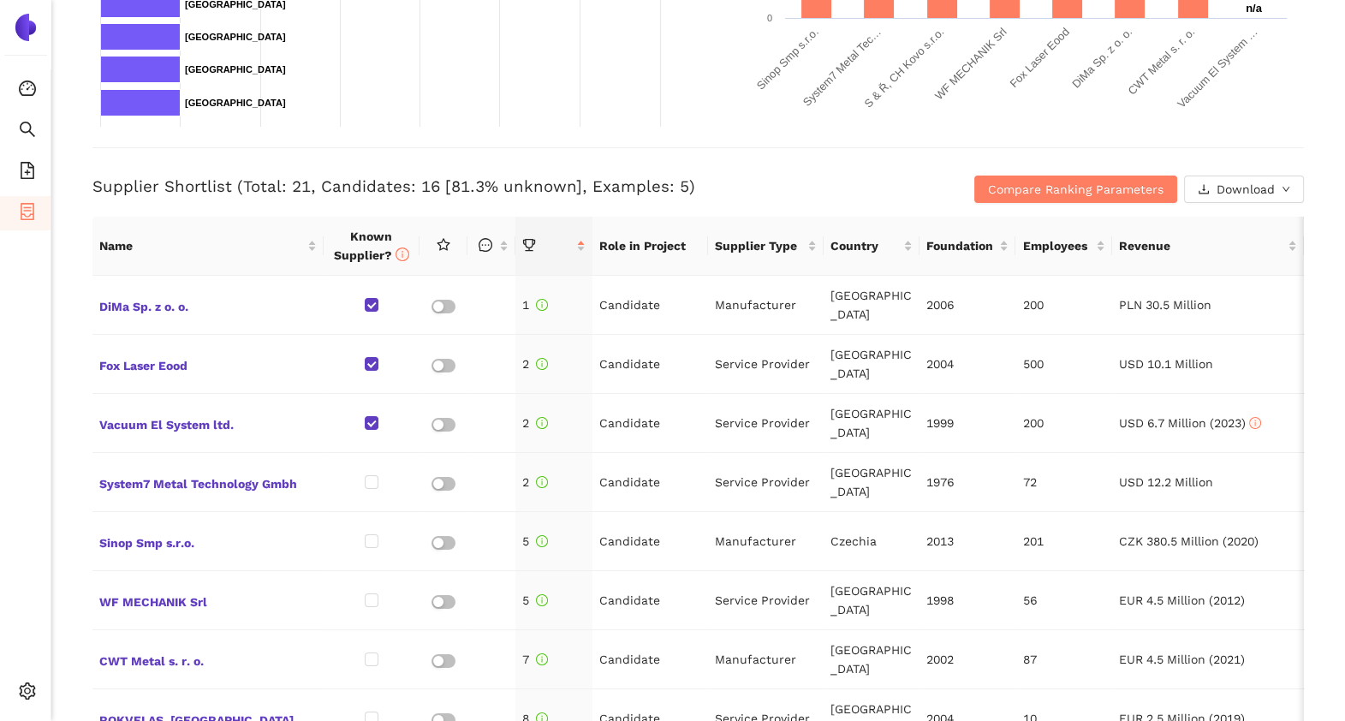
scroll to position [580, 0]
